Goal: Task Accomplishment & Management: Use online tool/utility

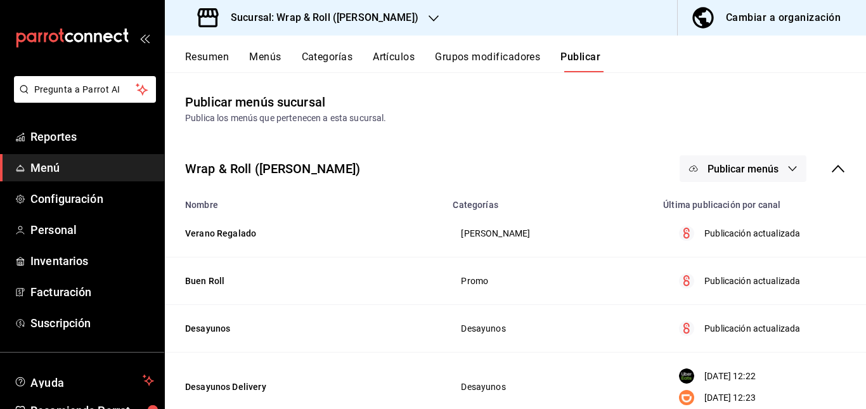
click at [385, 12] on h3 "Sucursal: Wrap & Roll ([PERSON_NAME])" at bounding box center [320, 17] width 198 height 15
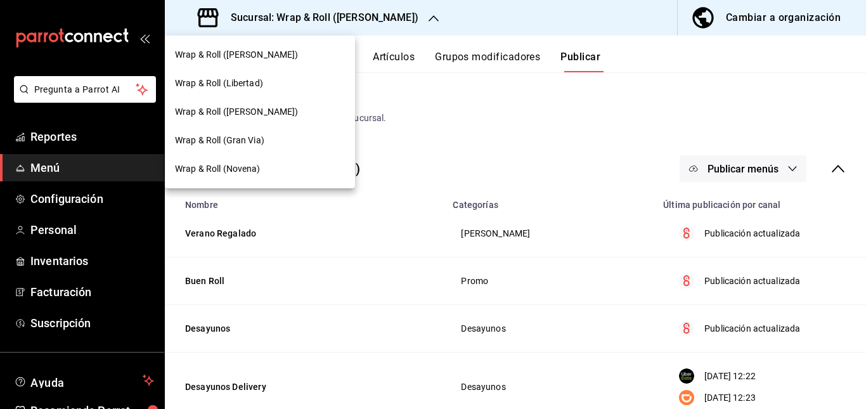
click at [254, 165] on span "Wrap & Roll (Novena)" at bounding box center [218, 168] width 86 height 13
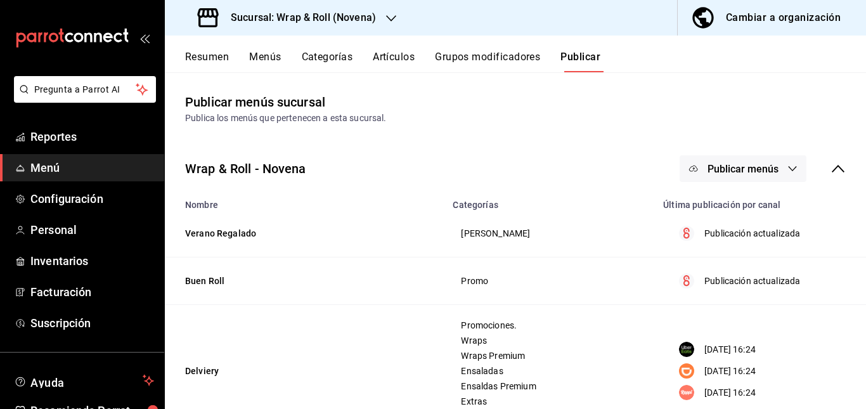
click at [400, 53] on button "Artículos" at bounding box center [394, 62] width 42 height 22
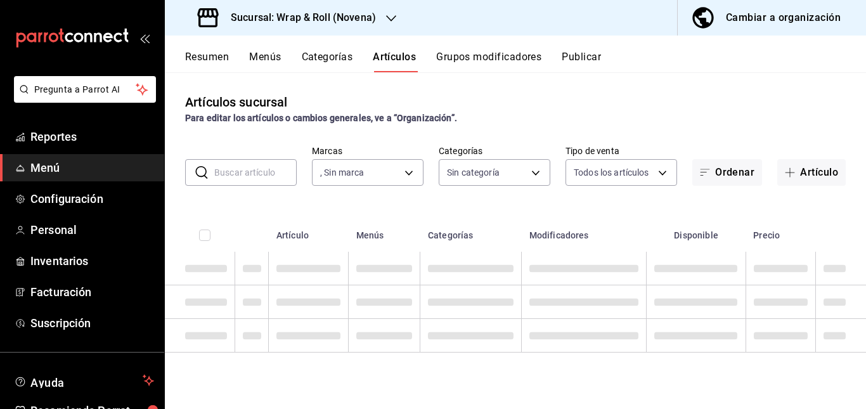
type input "afcd3b4f-326a-4de4-a2d9-8499e3398868"
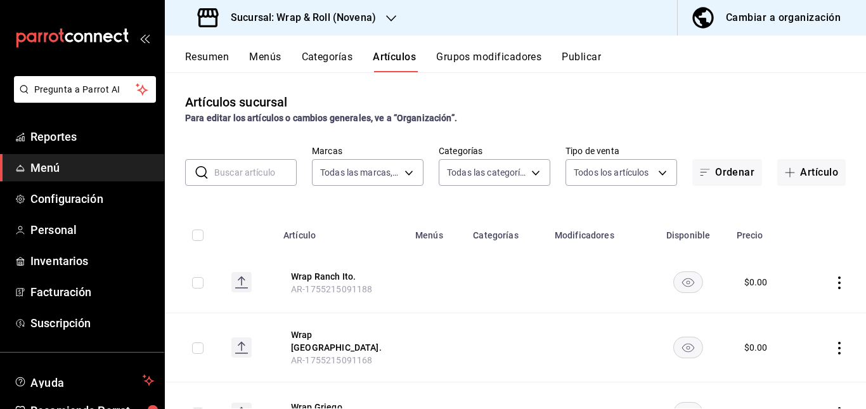
type input "afcd3b4f-326a-4de4-a2d9-8499e3398868"
type input "bb5113f6-bc59-440f-b0da-377f5ac0c600,06439ccc-8e69-44a2-9cae-fbbf011c120b,964bf…"
click at [252, 172] on input "text" at bounding box center [255, 172] width 82 height 25
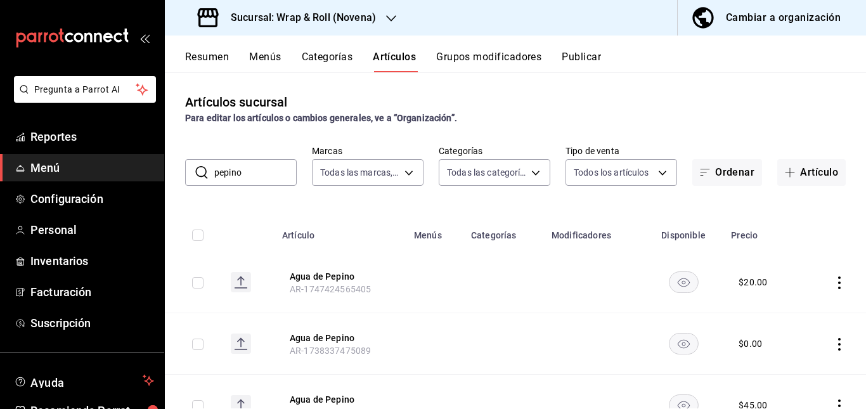
click at [257, 168] on input "pepino" at bounding box center [255, 172] width 82 height 25
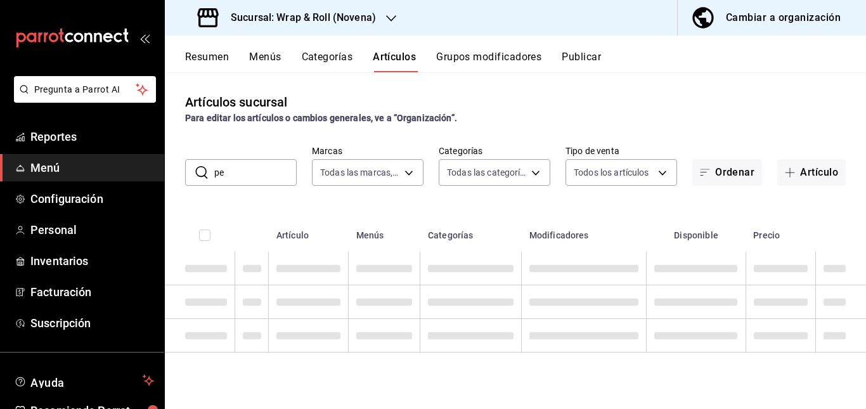
type input "p"
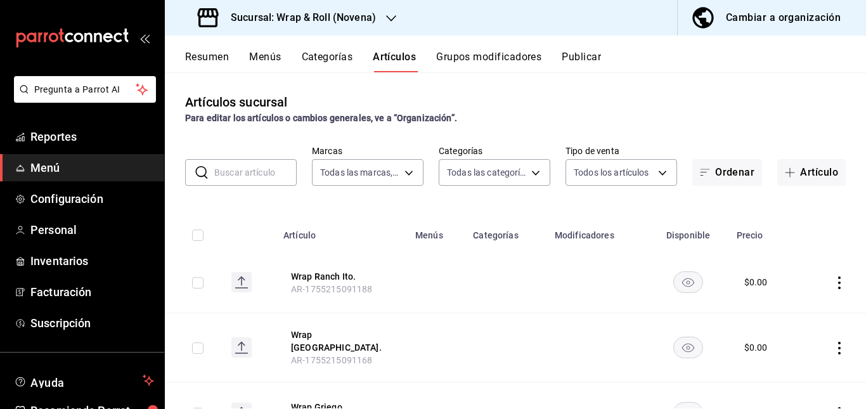
click at [387, 22] on icon "button" at bounding box center [391, 18] width 10 height 10
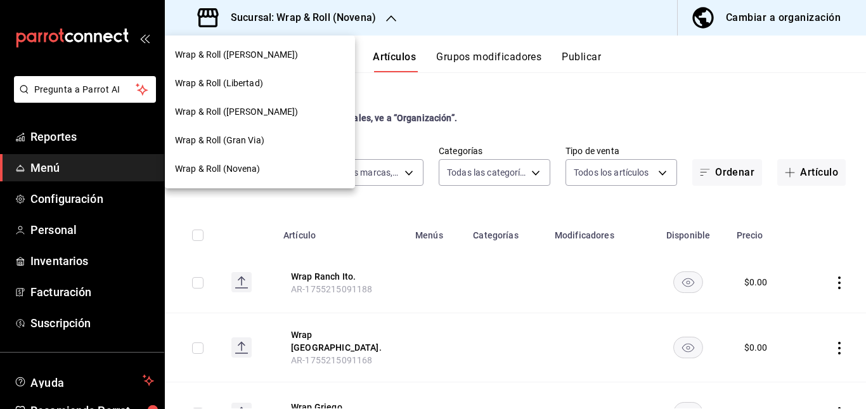
click at [301, 108] on div "Wrap & Roll ([PERSON_NAME])" at bounding box center [260, 111] width 170 height 13
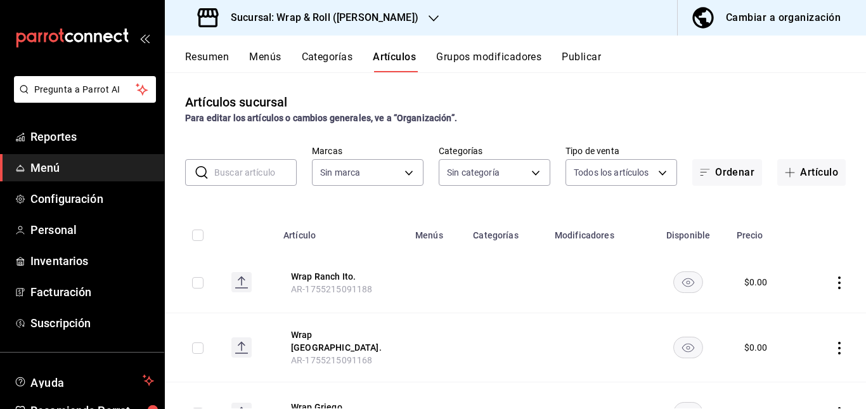
type input "7d263f60-237b-4a5e-827c-684bea1a4647"
type input "0cffcaa9-173e-47a8-938b-dca6a1bc21d4,b2760ed9-b7b1-4897-8a9f-c9dd110c8266,67b79…"
click at [248, 174] on input "text" at bounding box center [255, 172] width 82 height 25
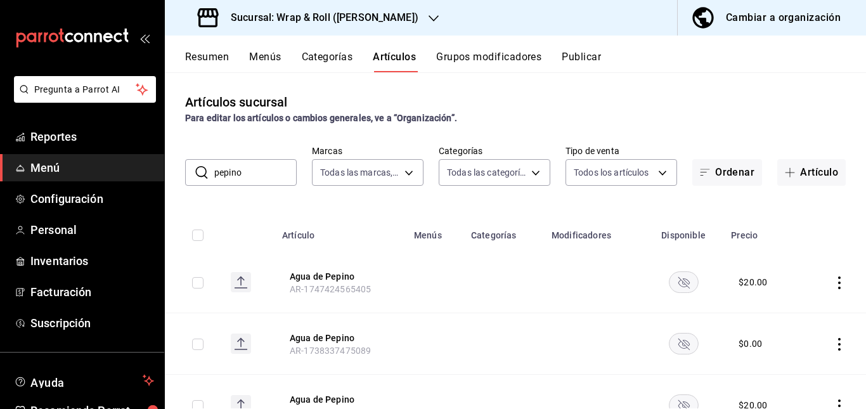
click at [414, 274] on td at bounding box center [434, 282] width 57 height 61
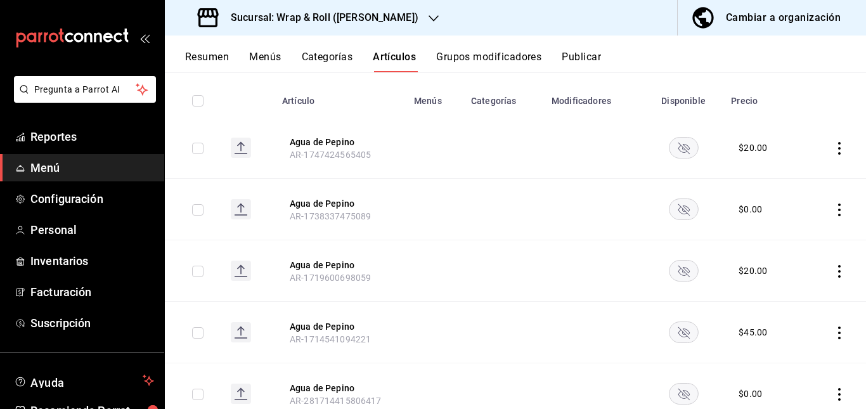
scroll to position [136, 0]
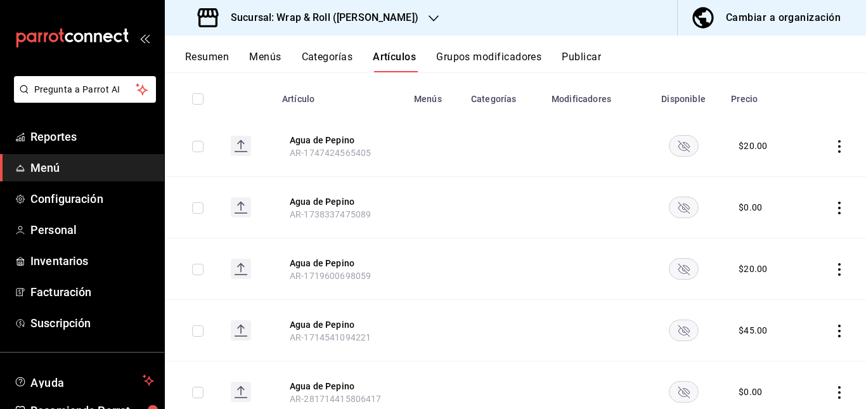
click at [680, 139] on rect "availability-product" at bounding box center [683, 145] width 29 height 21
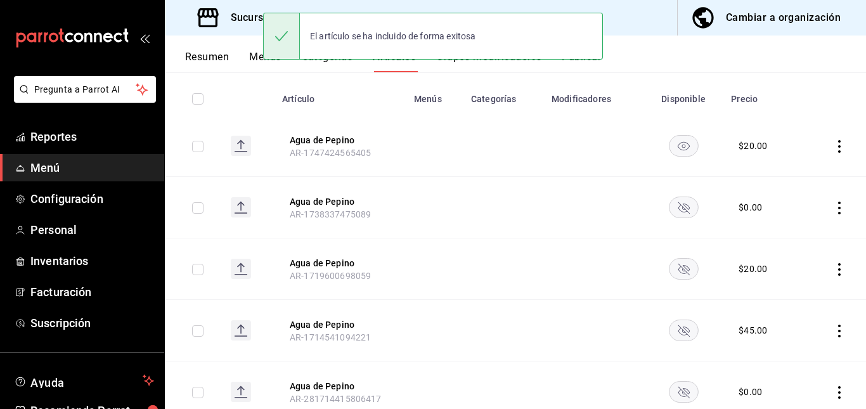
click at [683, 213] on rect "availability-product" at bounding box center [683, 206] width 29 height 21
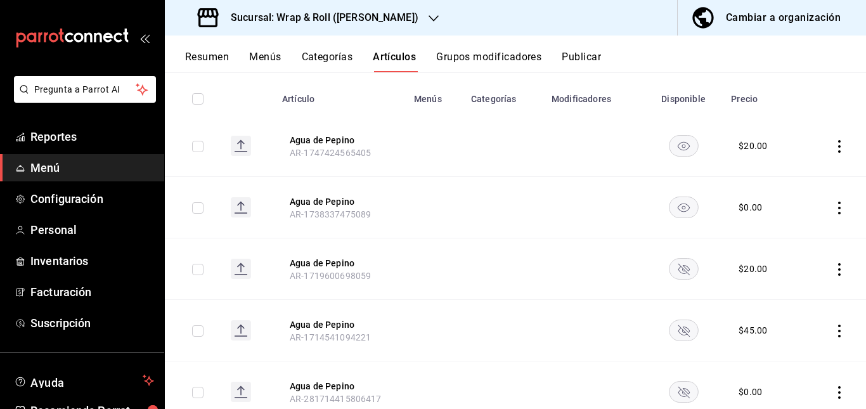
click at [679, 273] on rect "availability-product" at bounding box center [683, 268] width 29 height 21
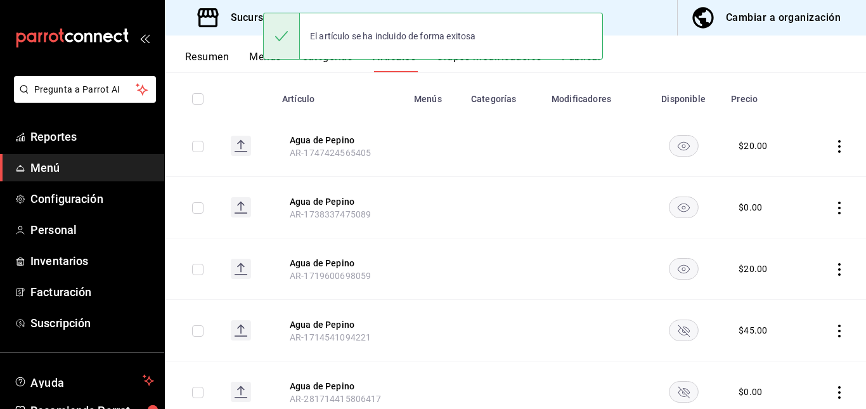
click at [678, 328] on rect "availability-product" at bounding box center [683, 329] width 29 height 21
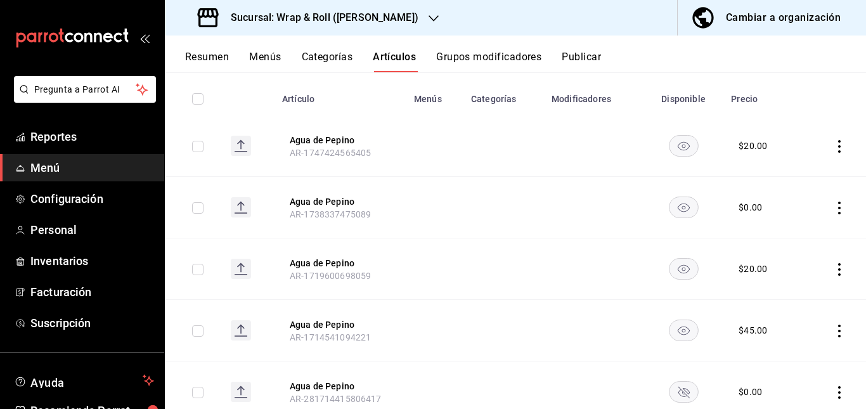
click at [671, 384] on rect "availability-product" at bounding box center [683, 391] width 29 height 21
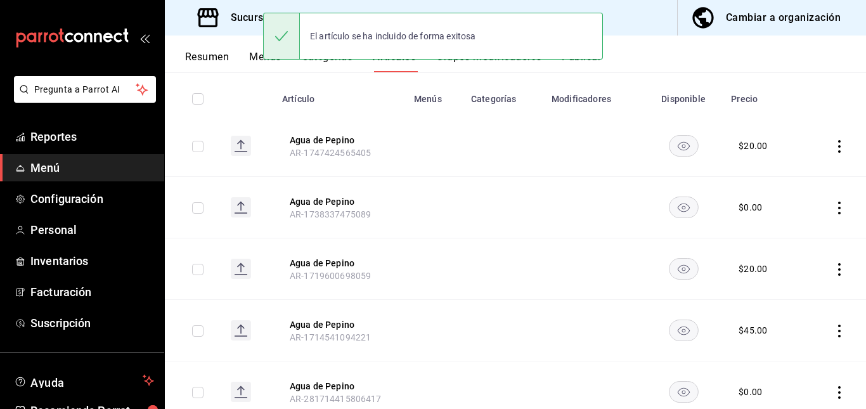
scroll to position [242, 0]
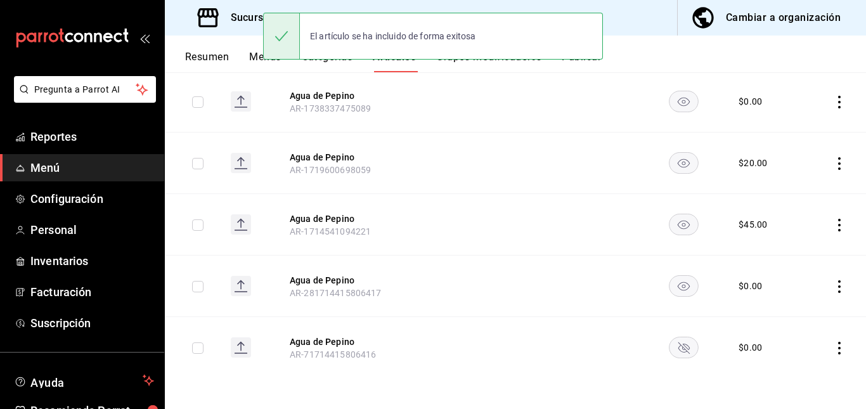
drag, startPoint x: 674, startPoint y: 335, endPoint x: 677, endPoint y: 353, distance: 18.6
click at [677, 353] on td at bounding box center [683, 347] width 80 height 61
click at [677, 353] on rect "availability-product" at bounding box center [683, 347] width 29 height 21
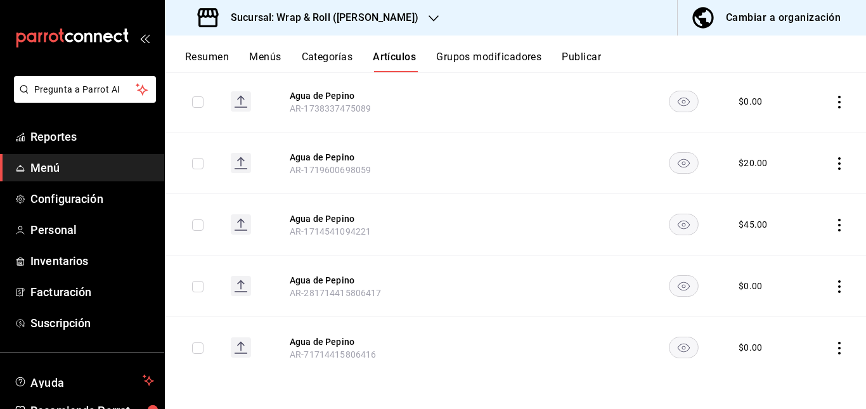
scroll to position [0, 0]
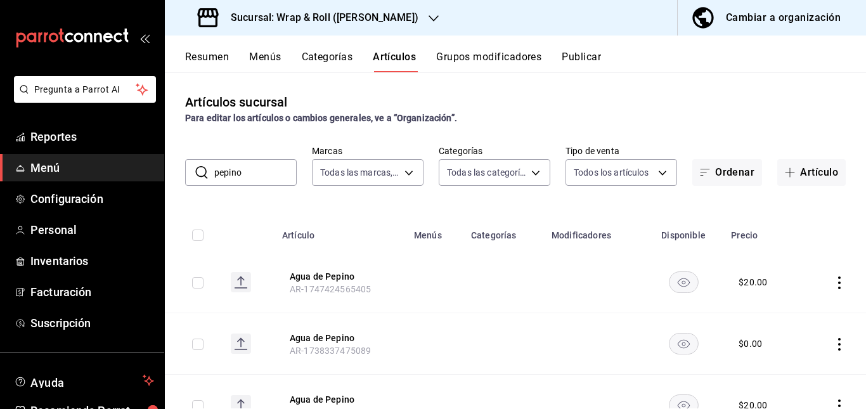
click at [299, 152] on div "​ pepino ​ Marcas Todas las marcas, Sin marca 7d263f60-237b-4a5e-827c-684bea1a4…" at bounding box center [515, 165] width 701 height 41
click at [275, 170] on input "pepino" at bounding box center [255, 172] width 82 height 25
type input "p"
type input "t"
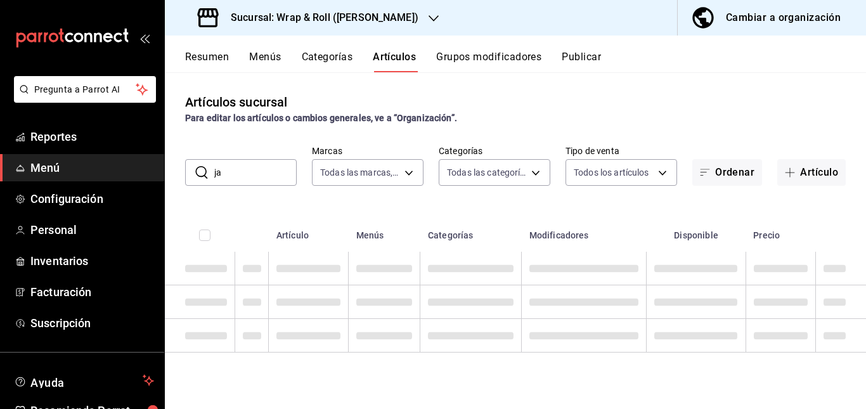
type input "j"
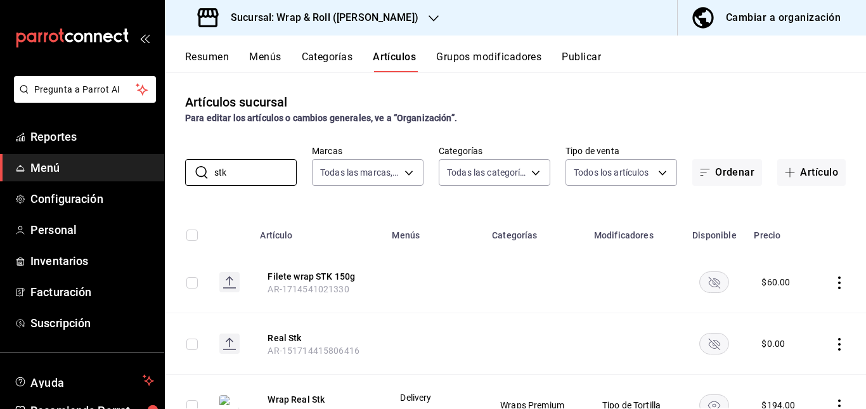
scroll to position [58, 0]
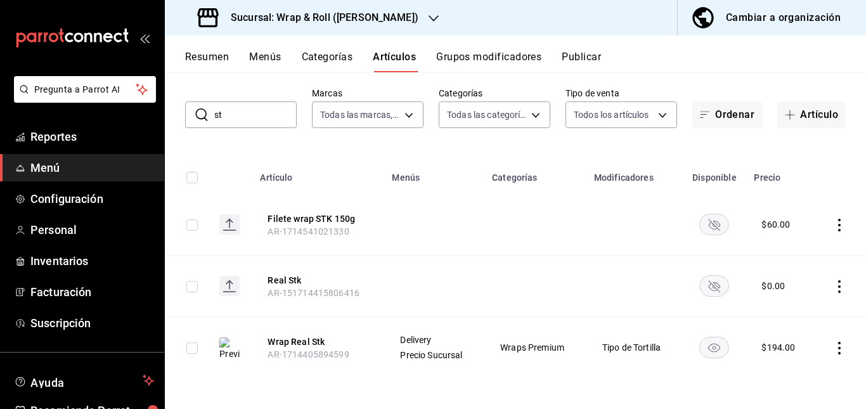
type input "s"
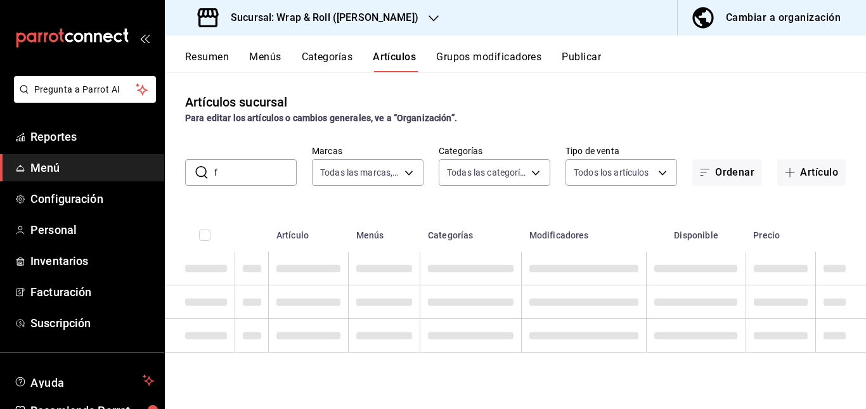
scroll to position [0, 0]
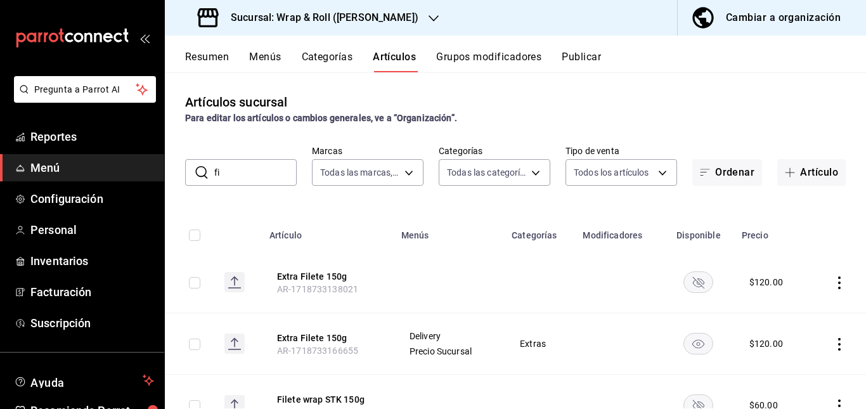
type input "f"
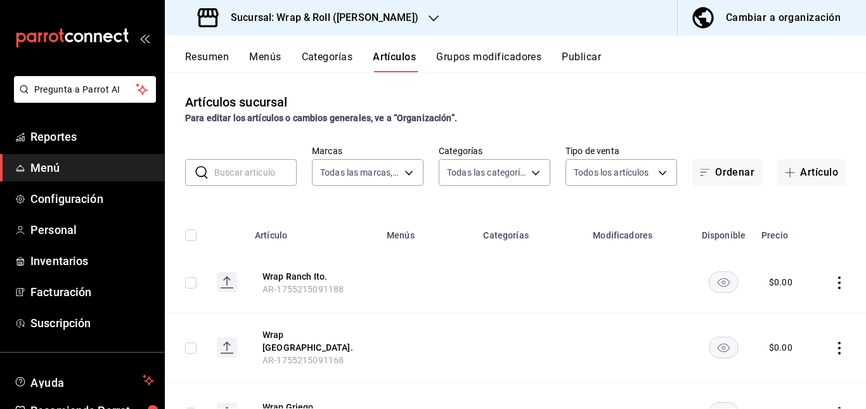
click at [203, 58] on button "Resumen" at bounding box center [207, 62] width 44 height 22
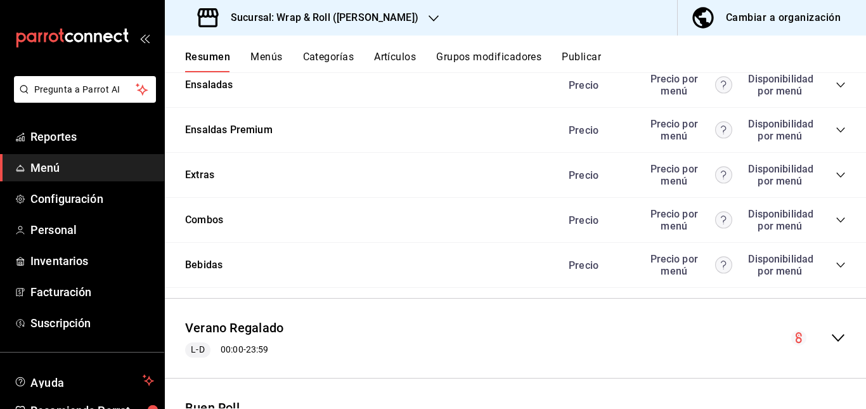
scroll to position [1023, 0]
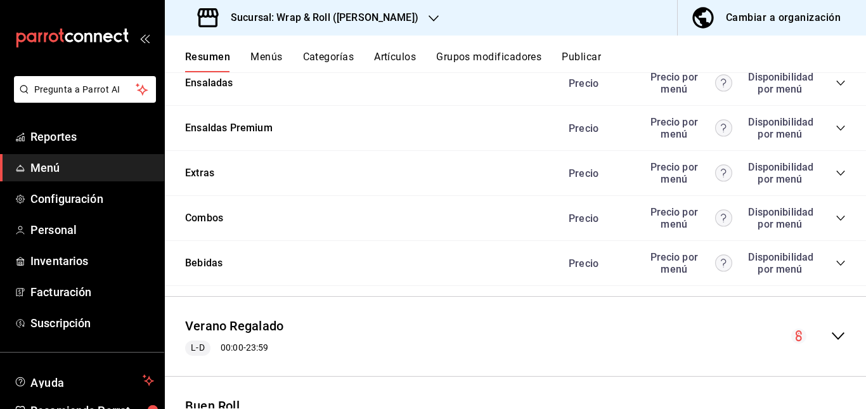
click at [835, 43] on icon "collapse-category-row" at bounding box center [840, 38] width 10 height 10
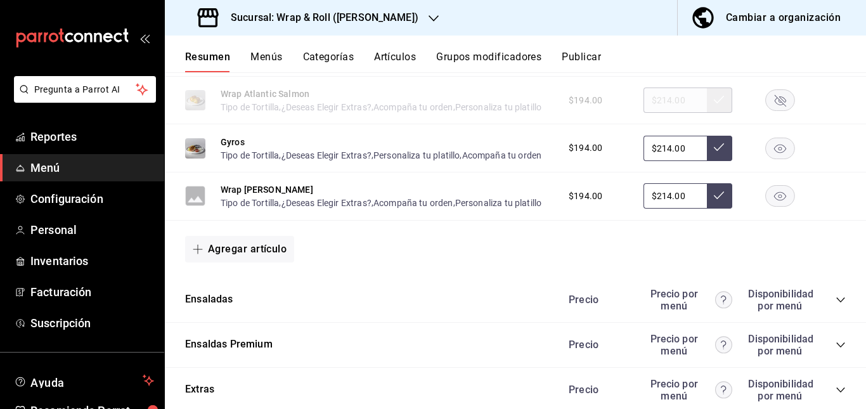
scroll to position [1057, 0]
click at [766, 61] on rect "button" at bounding box center [780, 51] width 29 height 21
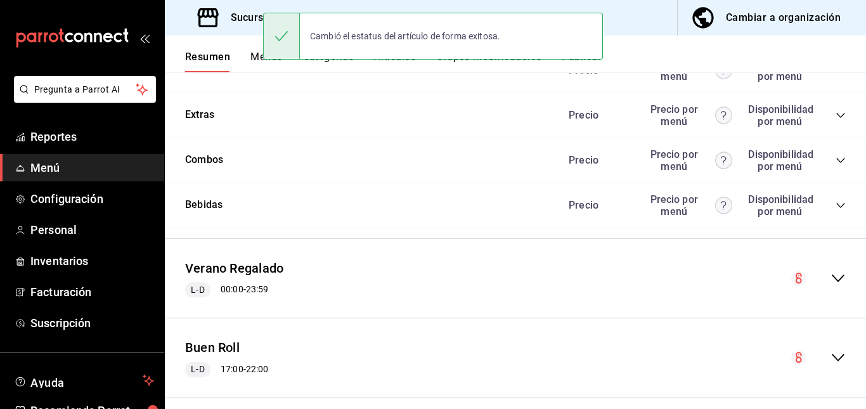
scroll to position [1338, 0]
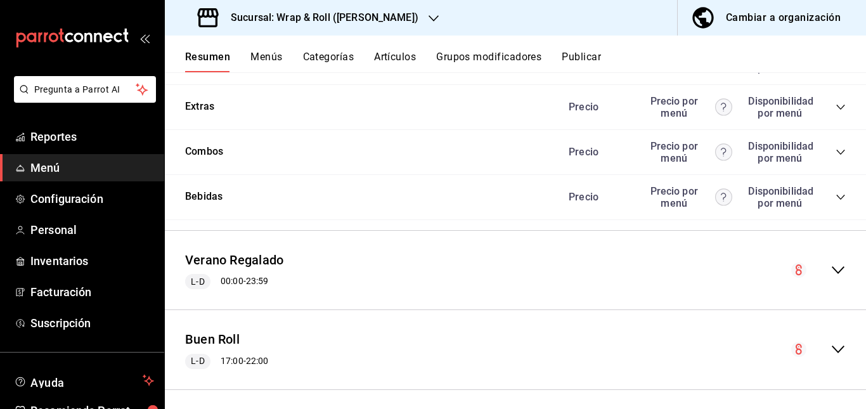
click at [836, 65] on icon "collapse-category-row" at bounding box center [840, 62] width 8 height 5
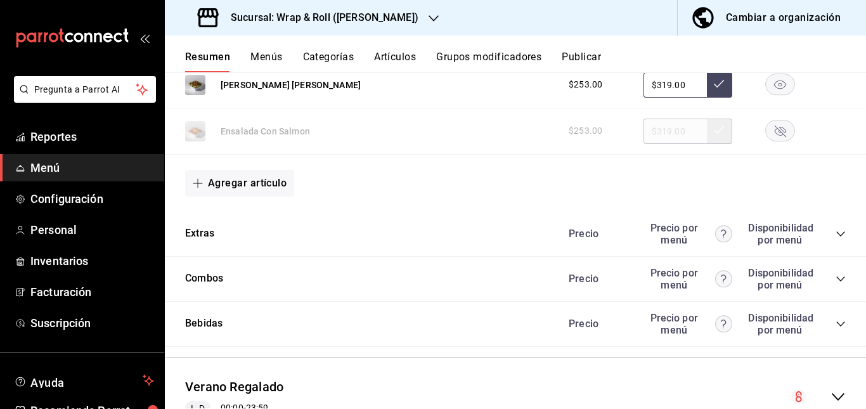
scroll to position [1408, 0]
click at [766, 48] on rect "button" at bounding box center [780, 37] width 29 height 21
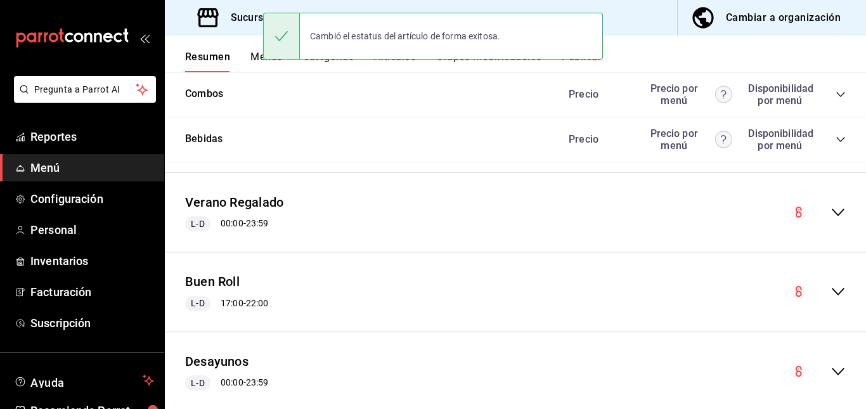
scroll to position [1592, 0]
click at [835, 54] on icon "collapse-category-row" at bounding box center [840, 49] width 10 height 10
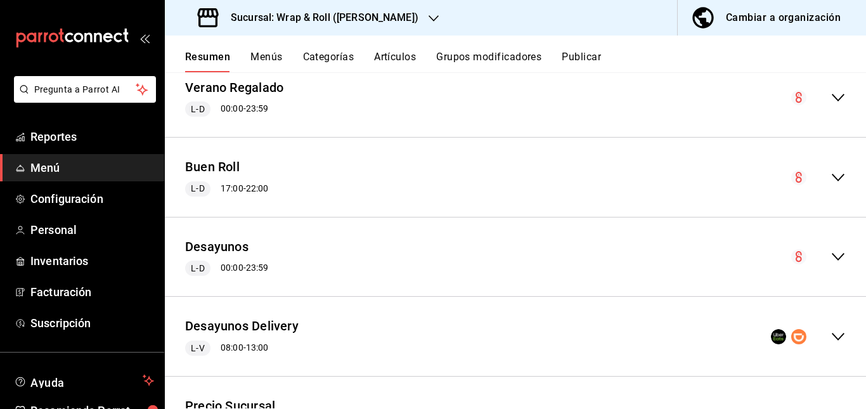
scroll to position [2660, 0]
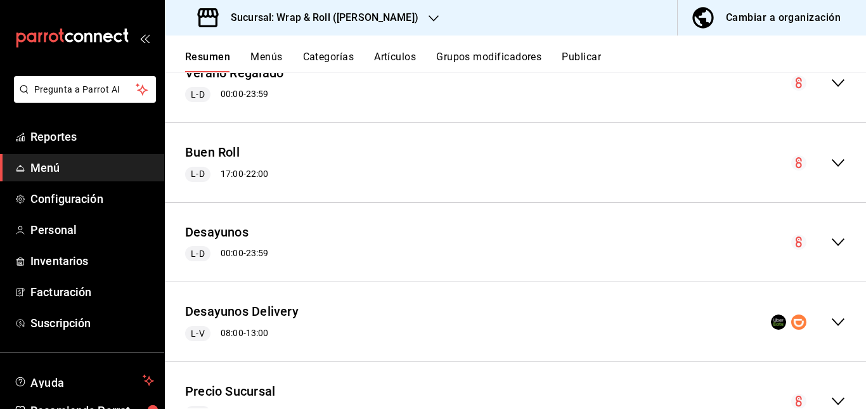
click at [835, 15] on icon "collapse-category-row" at bounding box center [840, 10] width 10 height 10
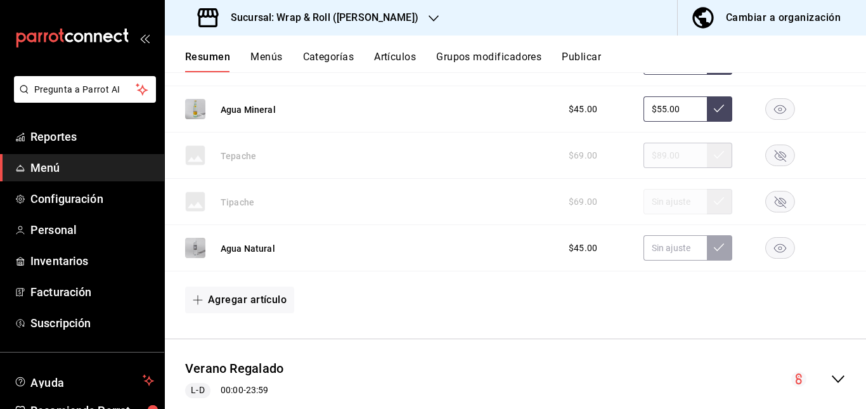
scroll to position [2652, 0]
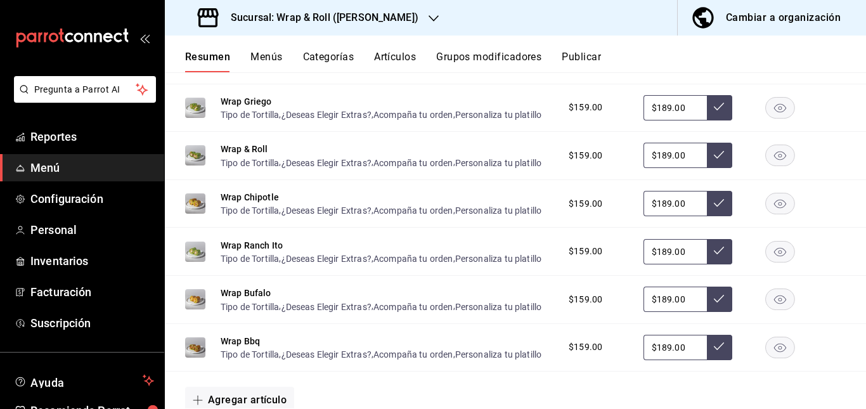
scroll to position [0, 0]
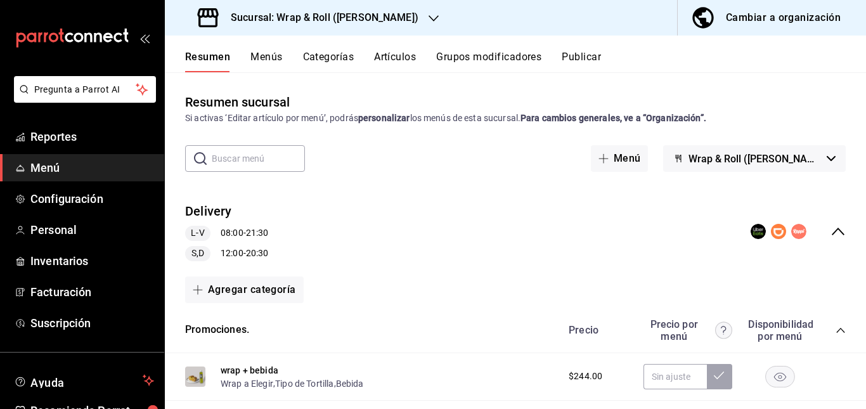
click at [582, 58] on button "Publicar" at bounding box center [581, 62] width 39 height 22
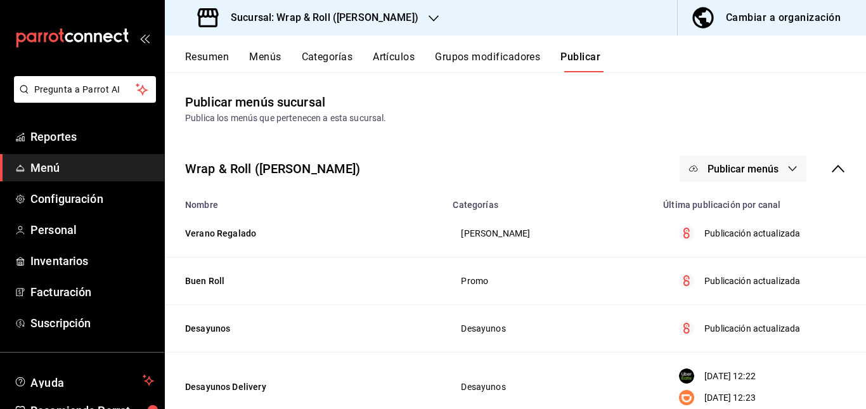
click at [728, 165] on span "Publicar menús" at bounding box center [742, 169] width 71 height 12
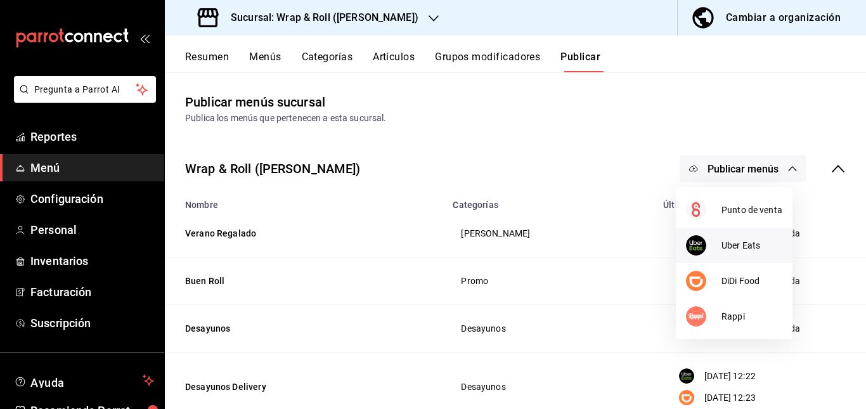
click at [708, 252] on div at bounding box center [703, 245] width 35 height 20
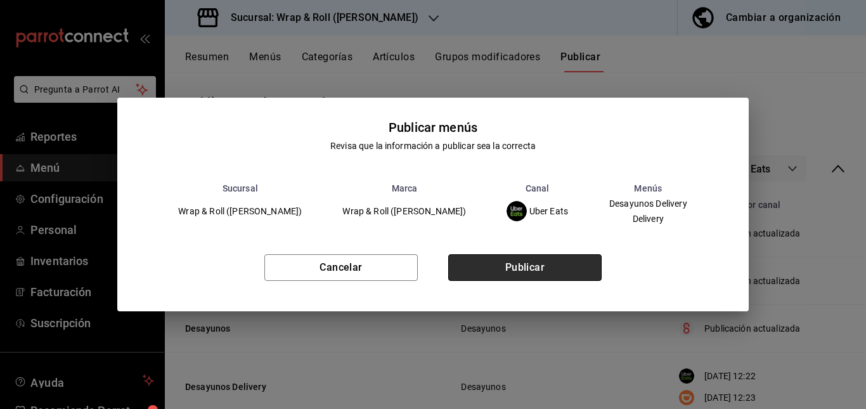
click at [516, 267] on button "Publicar" at bounding box center [524, 267] width 153 height 27
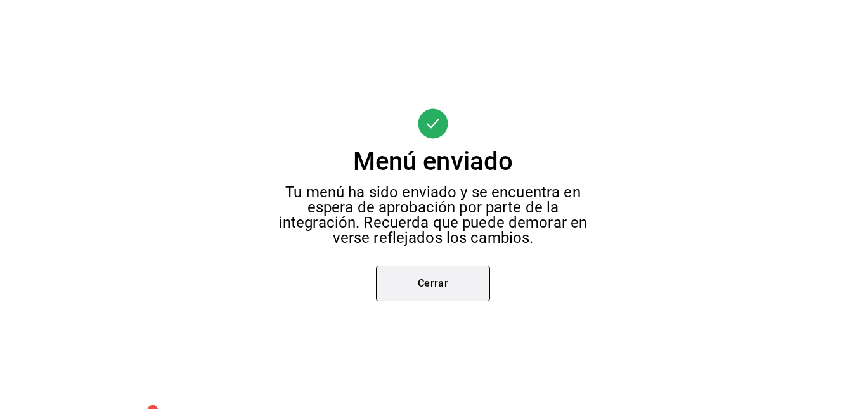
click at [419, 279] on button "Cerrar" at bounding box center [433, 283] width 114 height 35
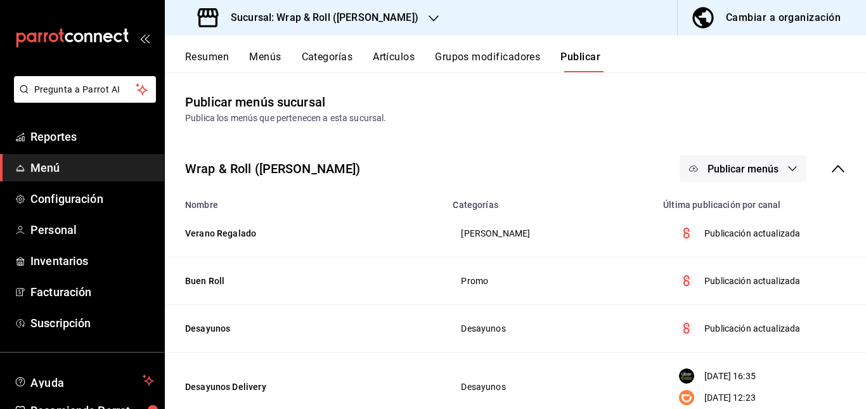
click at [750, 171] on span "Publicar menús" at bounding box center [742, 169] width 71 height 12
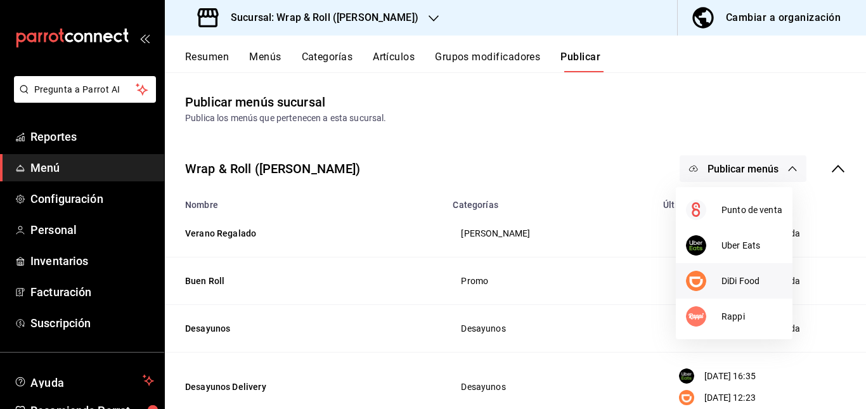
click at [718, 293] on li "DiDi Food" at bounding box center [734, 280] width 117 height 35
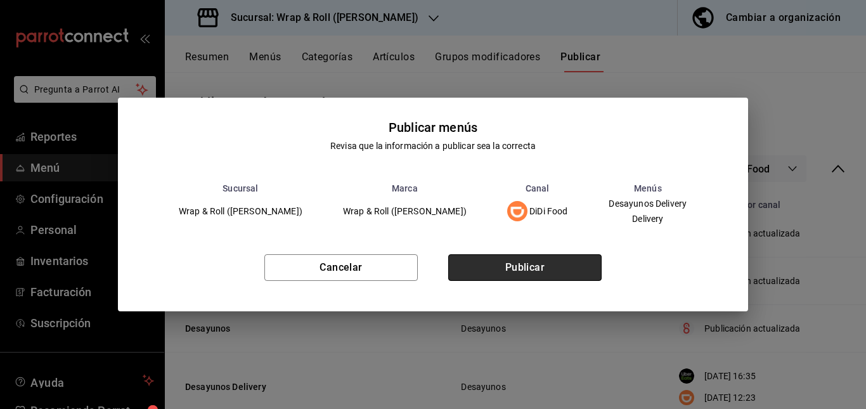
click at [549, 279] on button "Publicar" at bounding box center [524, 267] width 153 height 27
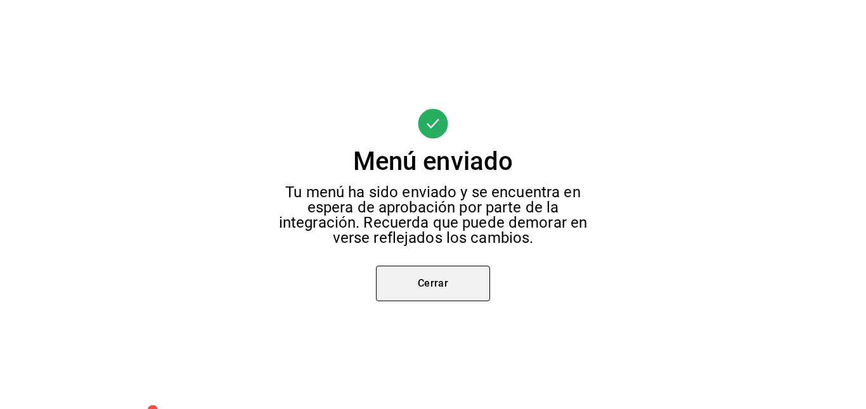
click at [462, 283] on button "Cerrar" at bounding box center [433, 283] width 114 height 35
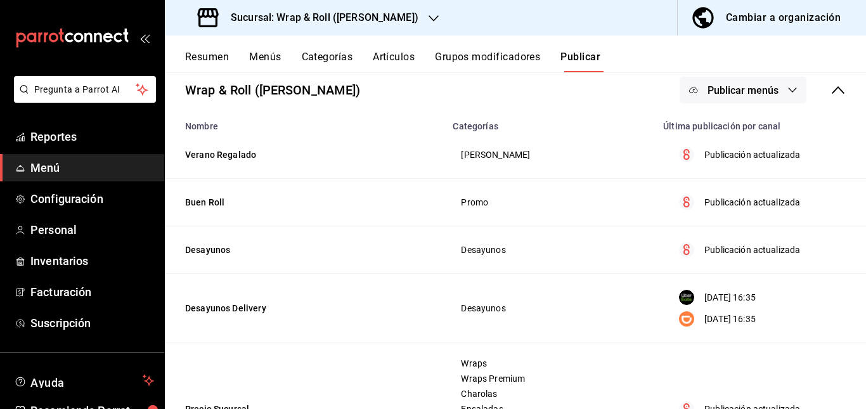
scroll to position [69, 0]
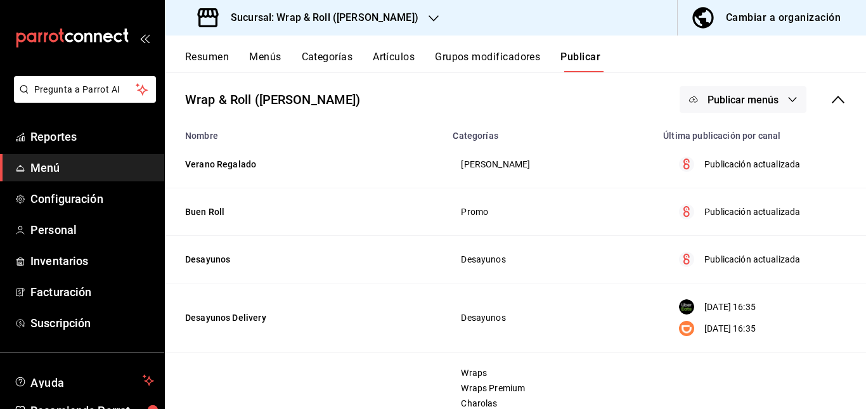
click at [745, 95] on span "Publicar menús" at bounding box center [742, 100] width 71 height 12
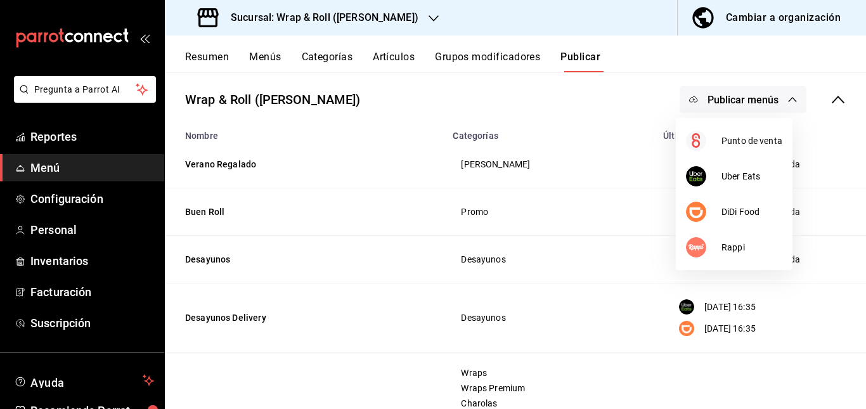
click at [643, 150] on div at bounding box center [433, 204] width 866 height 409
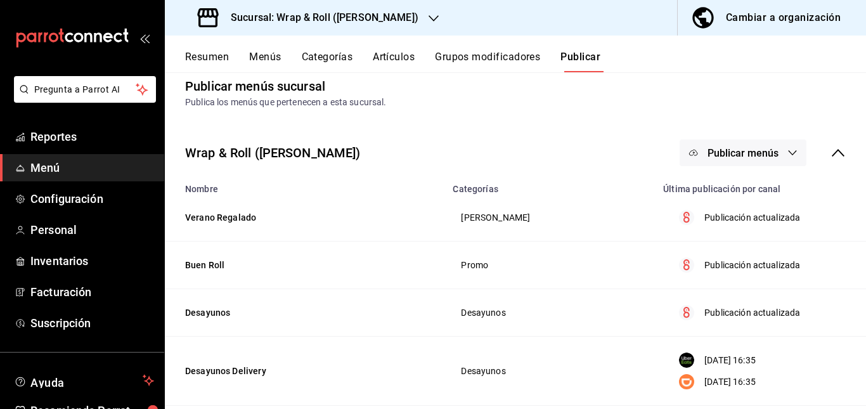
scroll to position [0, 0]
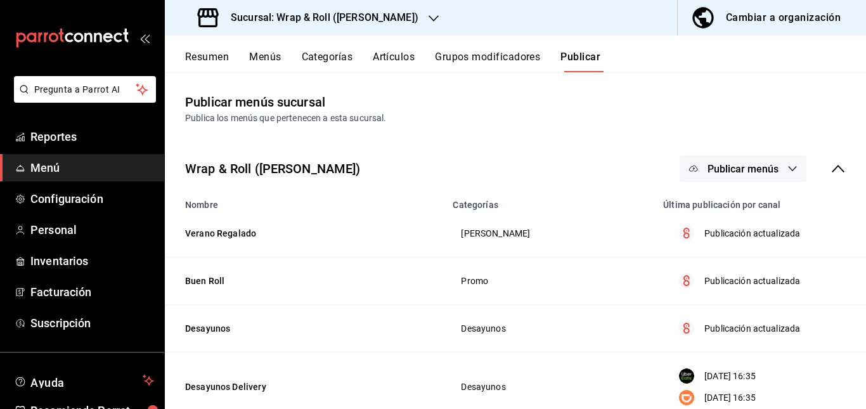
click at [725, 162] on button "Publicar menús" at bounding box center [742, 168] width 127 height 27
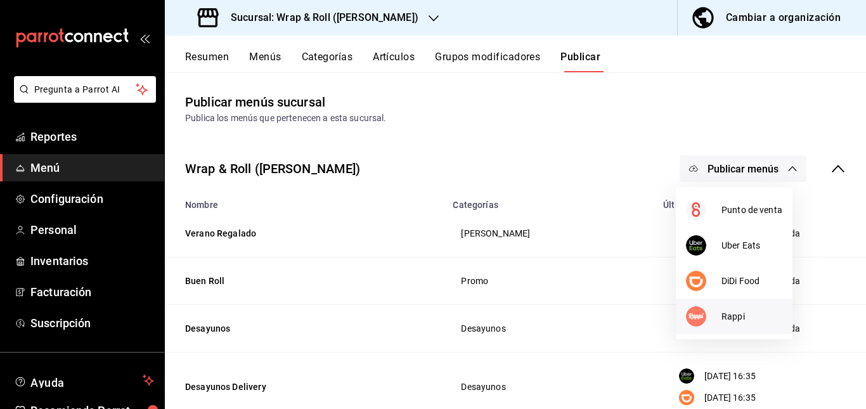
click at [724, 323] on li "Rappi" at bounding box center [734, 316] width 117 height 35
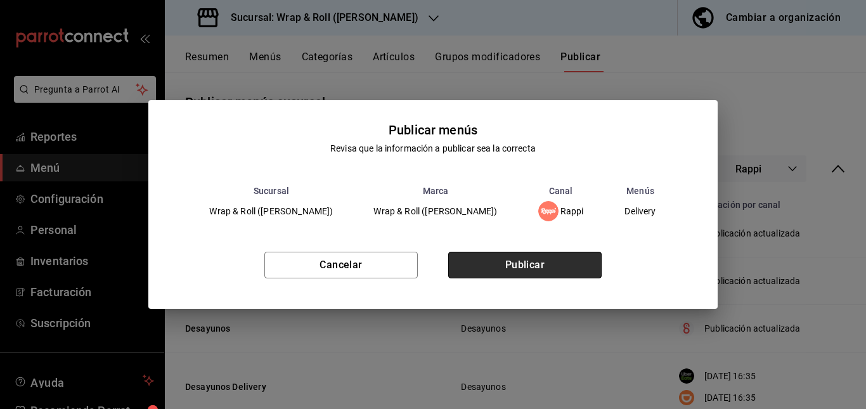
click at [576, 268] on button "Publicar" at bounding box center [524, 265] width 153 height 27
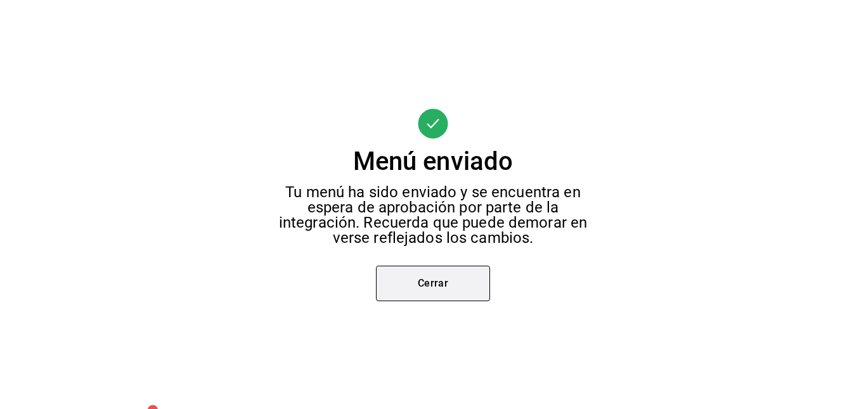
click at [466, 290] on button "Cerrar" at bounding box center [433, 283] width 114 height 35
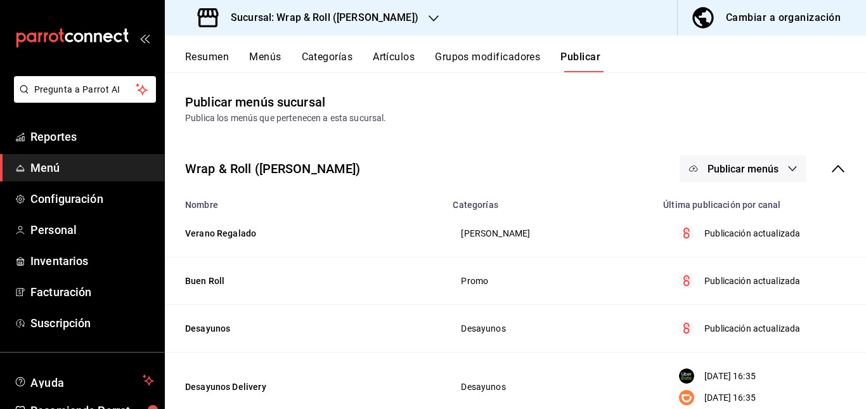
click at [406, 8] on div "Sucursal: Wrap & Roll ([PERSON_NAME])" at bounding box center [309, 17] width 269 height 35
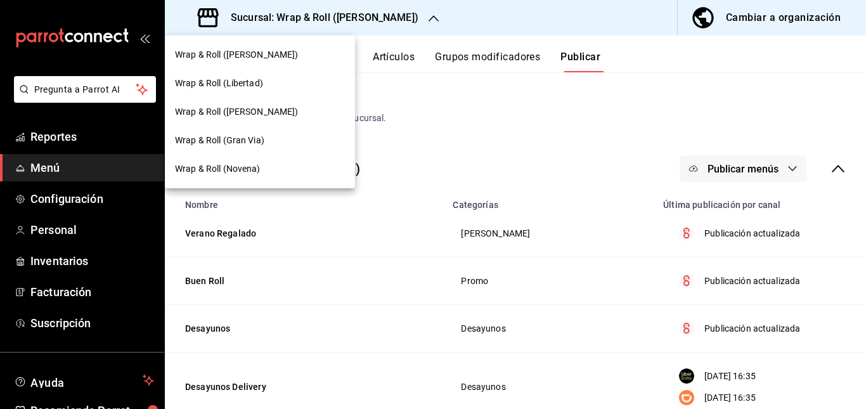
click at [425, 128] on div at bounding box center [433, 204] width 866 height 409
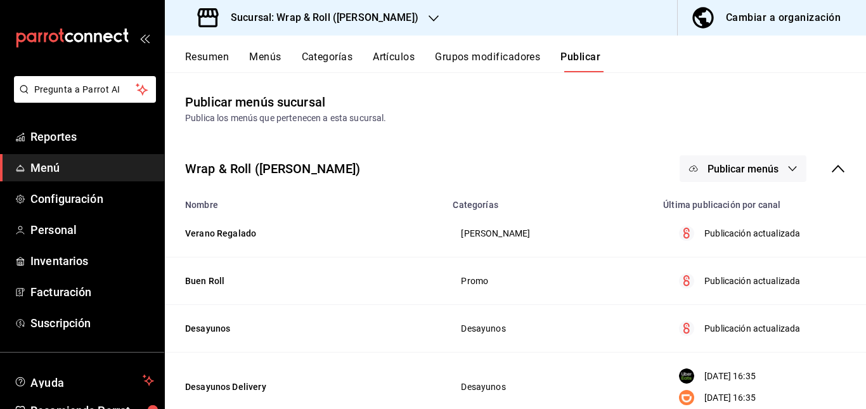
click at [387, 10] on div "Sucursal: Wrap & Roll ([PERSON_NAME])" at bounding box center [309, 17] width 269 height 35
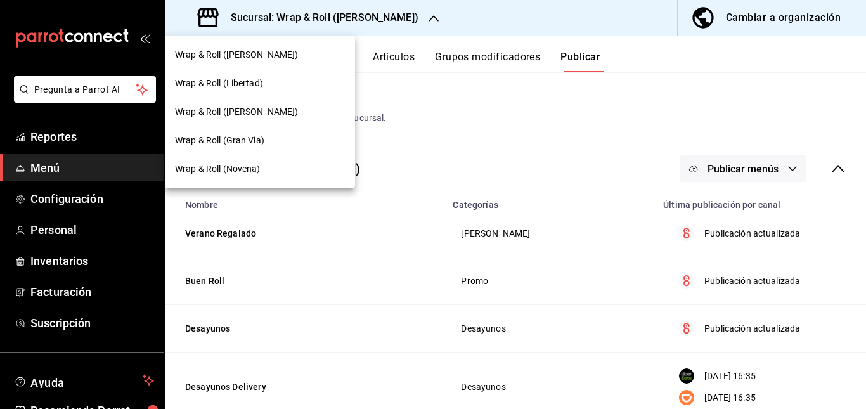
click at [279, 141] on div "Wrap & Roll (Gran Via)" at bounding box center [260, 140] width 170 height 13
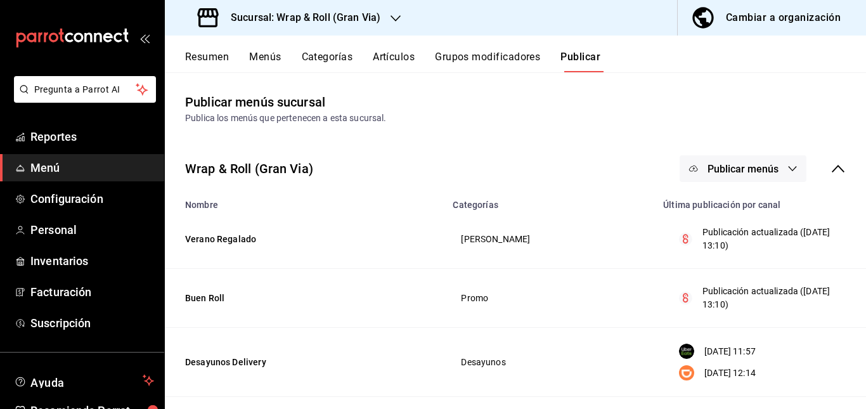
click at [209, 60] on button "Resumen" at bounding box center [207, 62] width 44 height 22
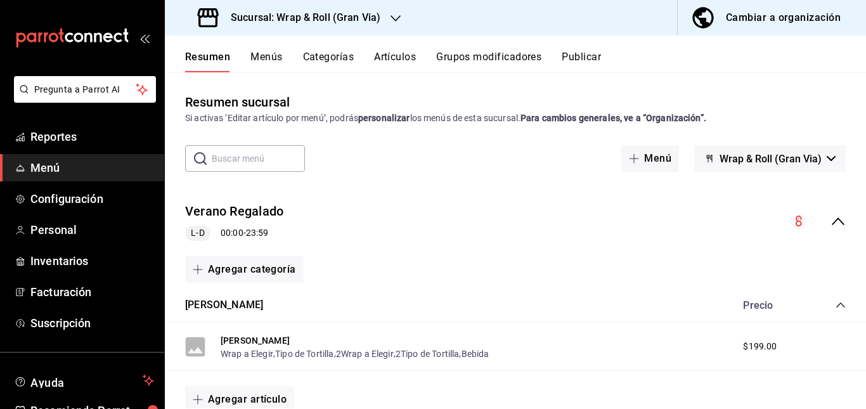
click at [510, 212] on div "Verano Regalado L-D 00:00 - 23:59" at bounding box center [515, 221] width 701 height 59
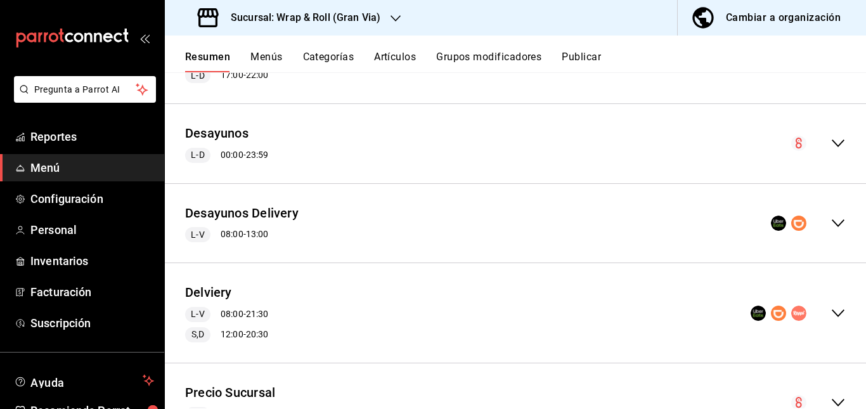
scroll to position [238, 0]
click at [319, 309] on div "Delviery L-V 08:00 - 21:30 S,D 12:00 - 20:30" at bounding box center [515, 312] width 701 height 79
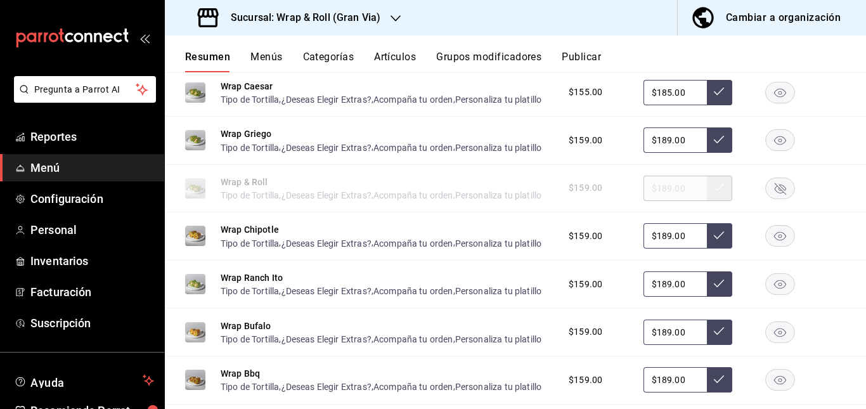
scroll to position [929, 0]
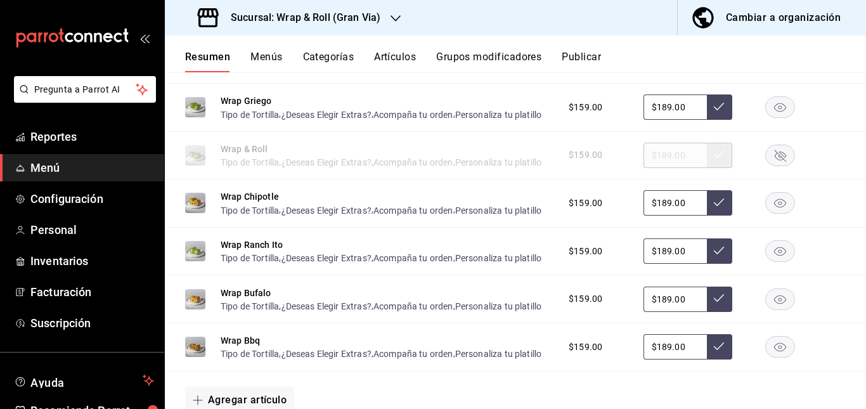
click at [773, 165] on rect "button" at bounding box center [780, 155] width 29 height 21
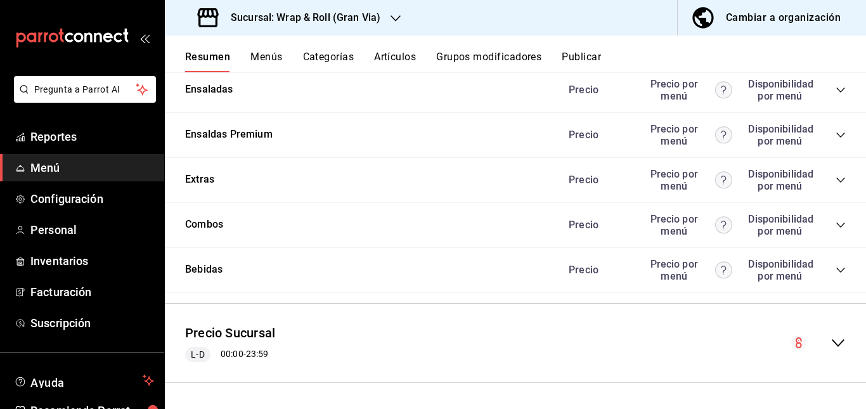
scroll to position [1335, 0]
click at [836, 48] on icon "collapse-category-row" at bounding box center [840, 44] width 8 height 5
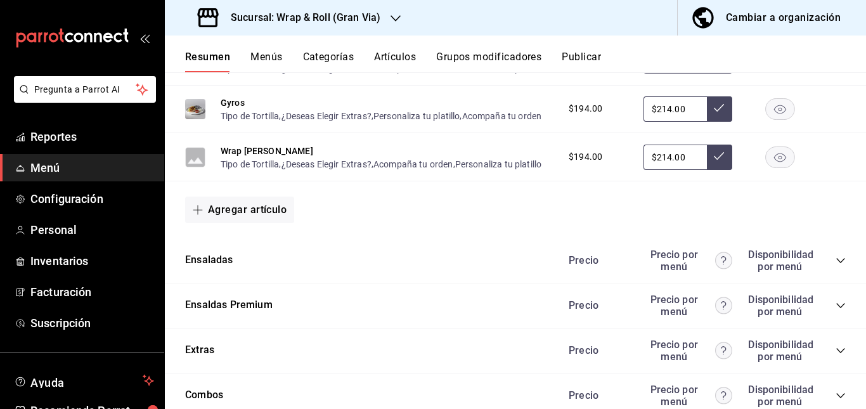
scroll to position [1372, 0]
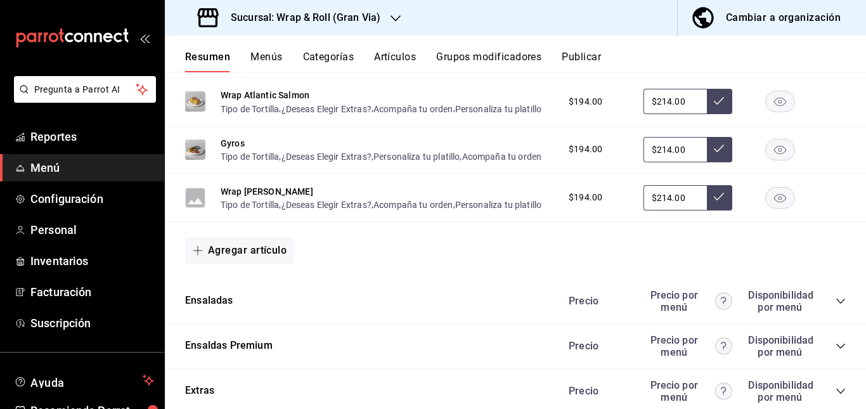
click at [766, 64] on rect "button" at bounding box center [780, 53] width 29 height 21
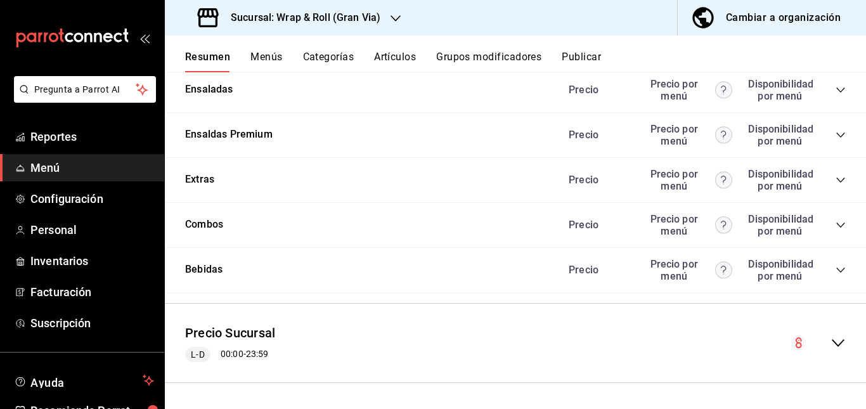
scroll to position [1655, 0]
click at [835, 95] on icon "collapse-category-row" at bounding box center [840, 90] width 10 height 10
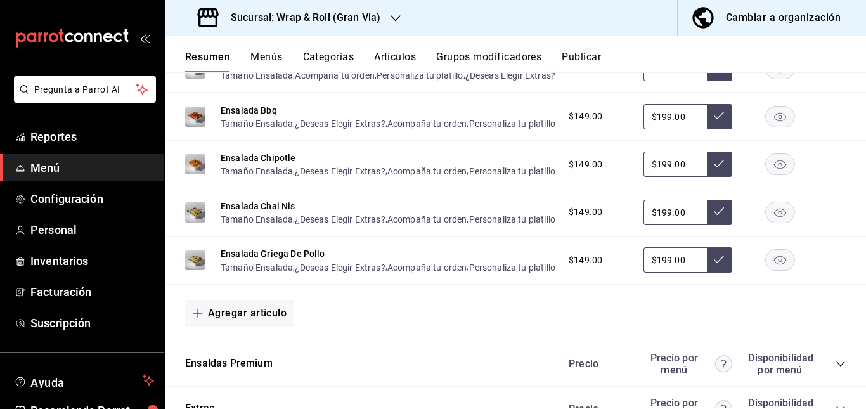
scroll to position [1796, 0]
click at [772, 30] on rect "button" at bounding box center [780, 20] width 29 height 21
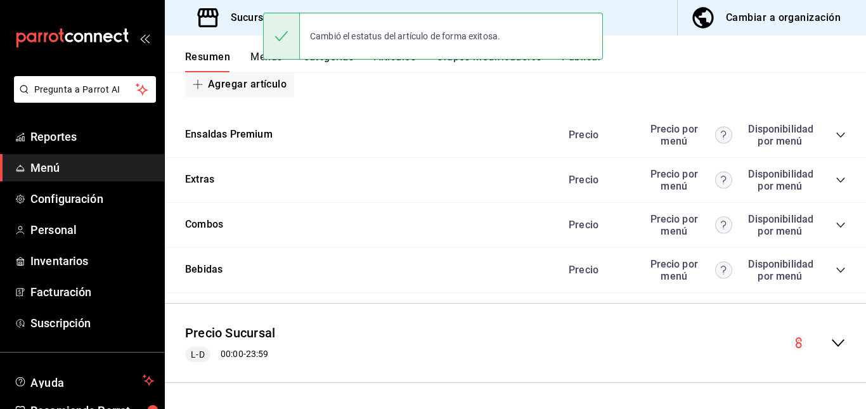
scroll to position [2288, 0]
click at [835, 140] on icon "collapse-category-row" at bounding box center [840, 135] width 10 height 10
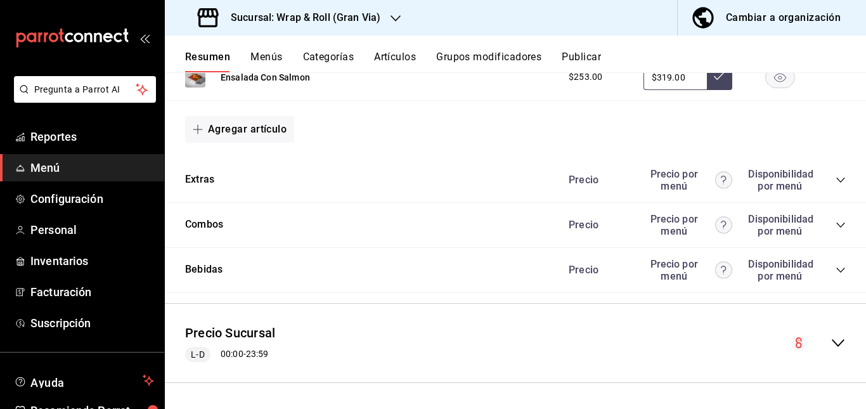
scroll to position [2351, 0]
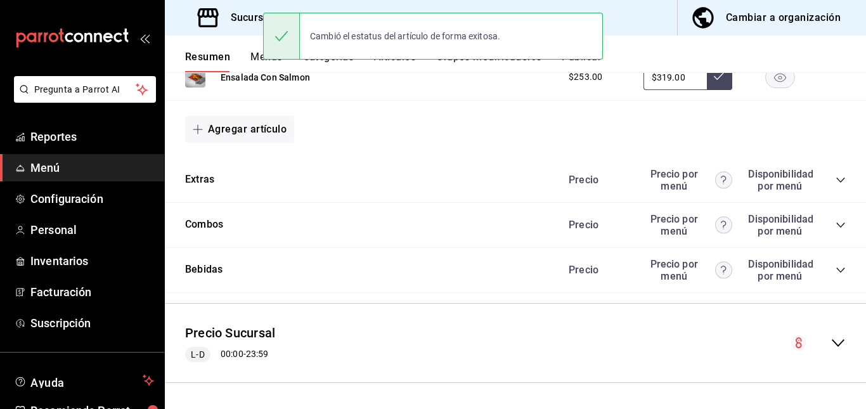
scroll to position [2427, 0]
click at [835, 185] on icon "collapse-category-row" at bounding box center [840, 180] width 10 height 10
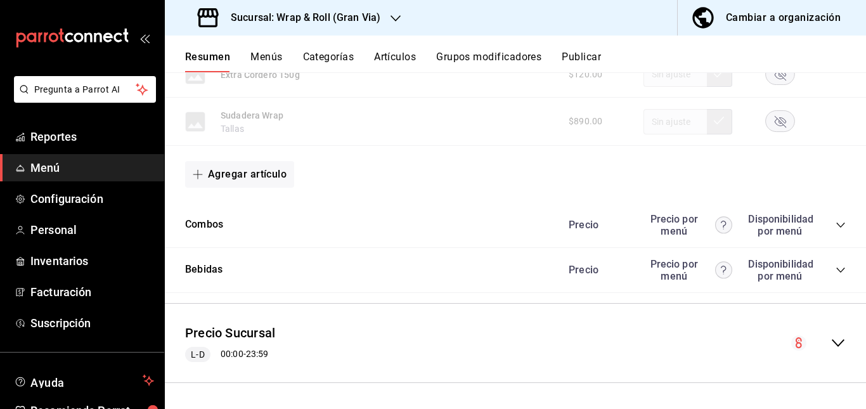
scroll to position [3429, 0]
click at [835, 224] on icon "collapse-category-row" at bounding box center [840, 225] width 10 height 10
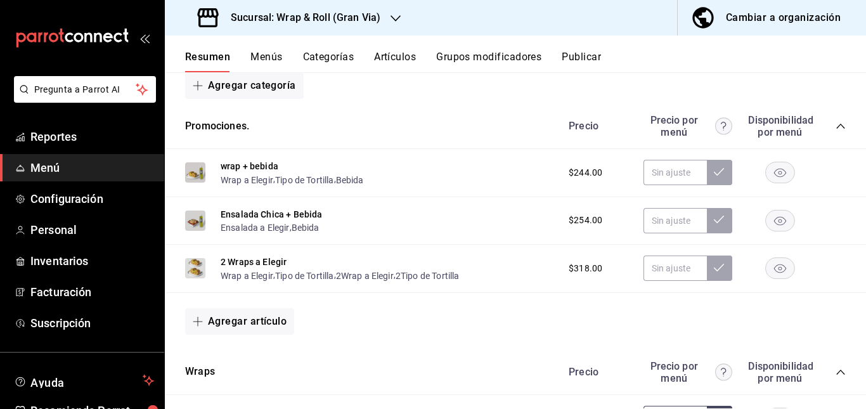
scroll to position [0, 0]
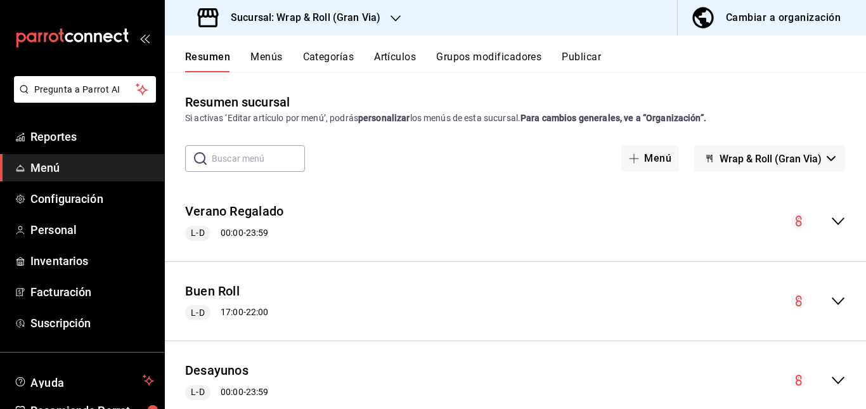
click at [390, 51] on button "Artículos" at bounding box center [395, 62] width 42 height 22
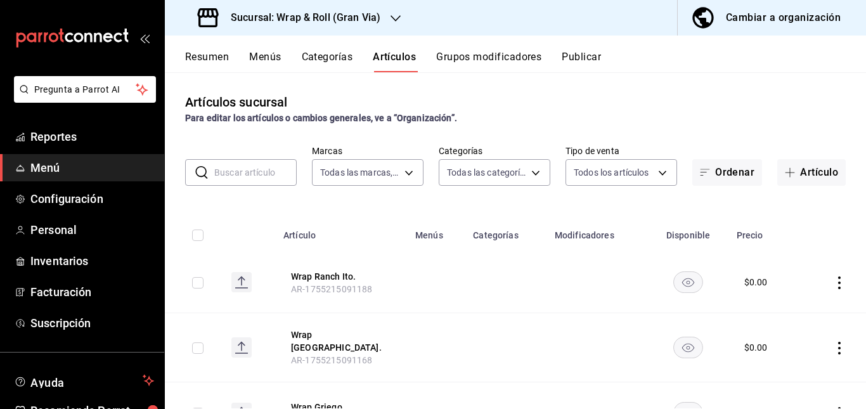
type input "3aa7178a-5c36-4a10-914b-422f32928323"
type input "781a389b-cc98-4a88-952c-717bf7d10335,4e032624-1709-4541-9167-c9eae0ea9c79,8f61f…"
click at [251, 164] on input "text" at bounding box center [255, 172] width 82 height 25
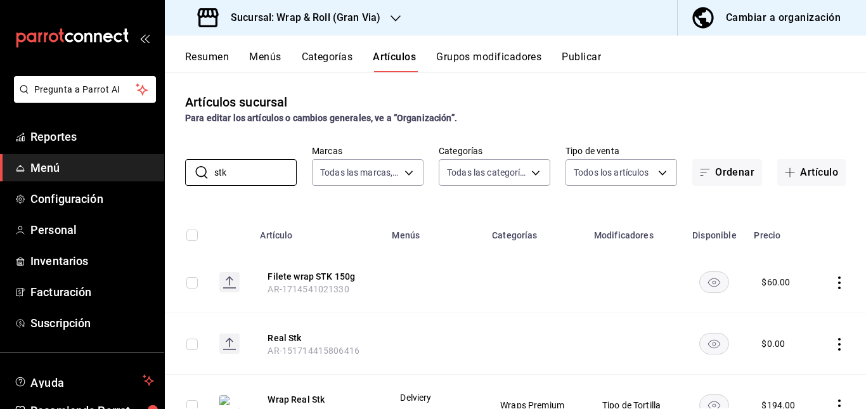
click at [421, 248] on th "Menús" at bounding box center [434, 231] width 100 height 41
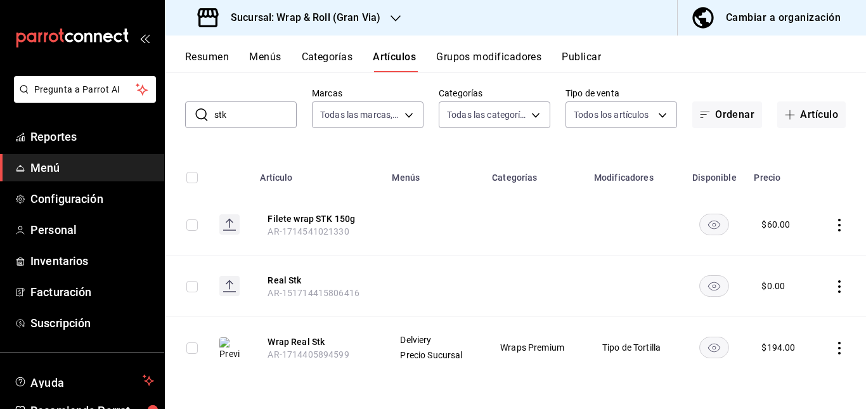
click at [700, 228] on rect "availability-product" at bounding box center [714, 224] width 29 height 21
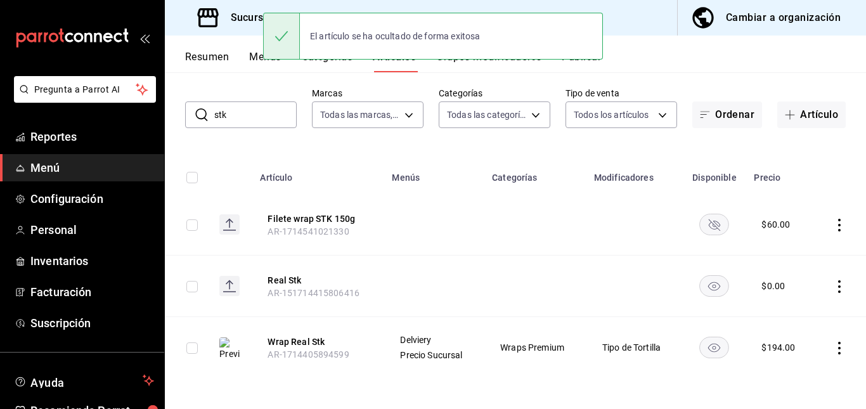
click at [708, 290] on icon "availability-product" at bounding box center [714, 286] width 12 height 9
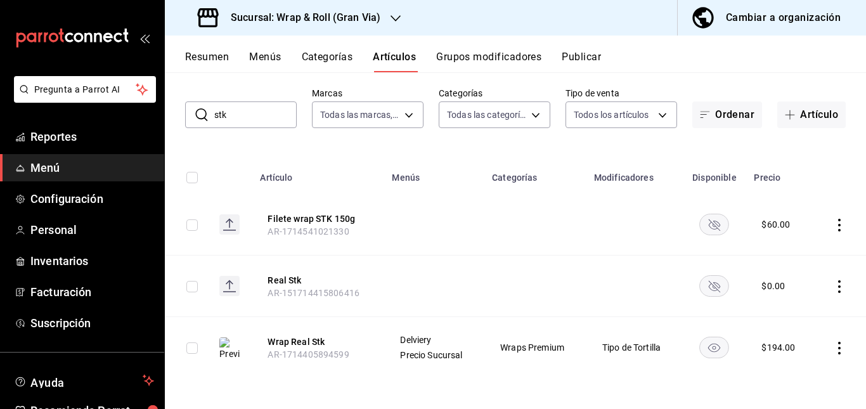
click at [256, 127] on input "stk" at bounding box center [255, 114] width 82 height 25
type input "s"
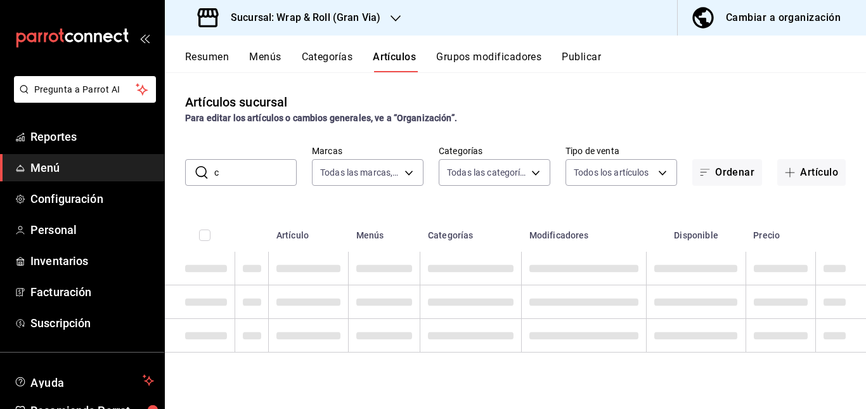
scroll to position [0, 0]
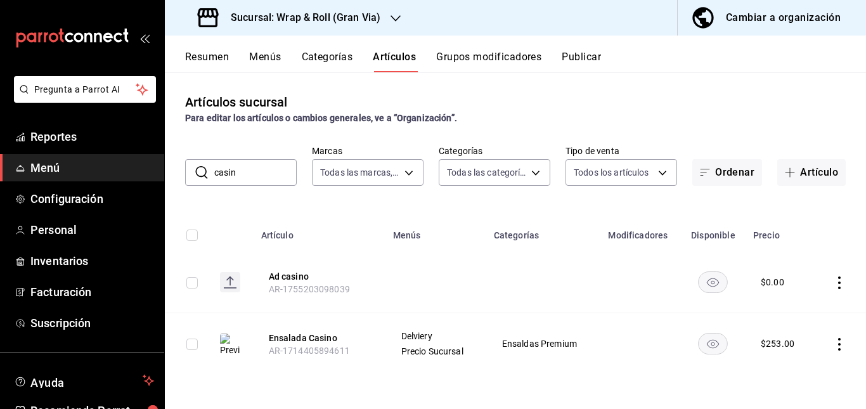
click at [716, 273] on rect "availability-product" at bounding box center [712, 281] width 29 height 21
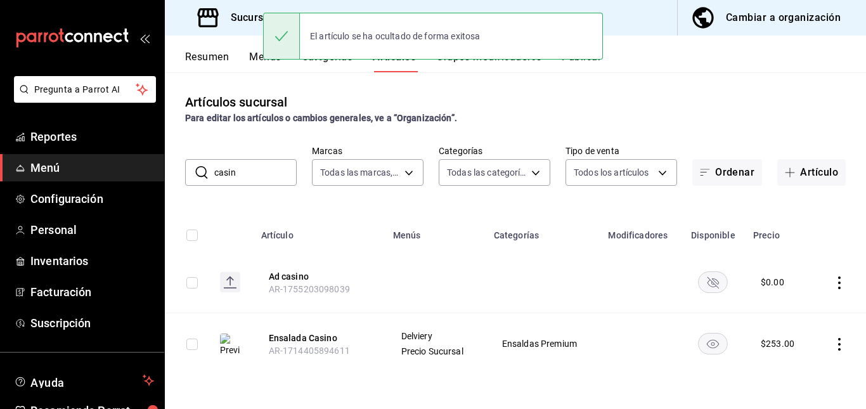
drag, startPoint x: 256, startPoint y: 157, endPoint x: 261, endPoint y: 164, distance: 8.6
click at [261, 164] on div "​ casin ​ Marcas Todas las marcas, Sin marca 3aa7178a-5c36-4a10-914b-422f329283…" at bounding box center [515, 165] width 701 height 41
click at [261, 164] on input "casin" at bounding box center [255, 172] width 82 height 25
type input "c"
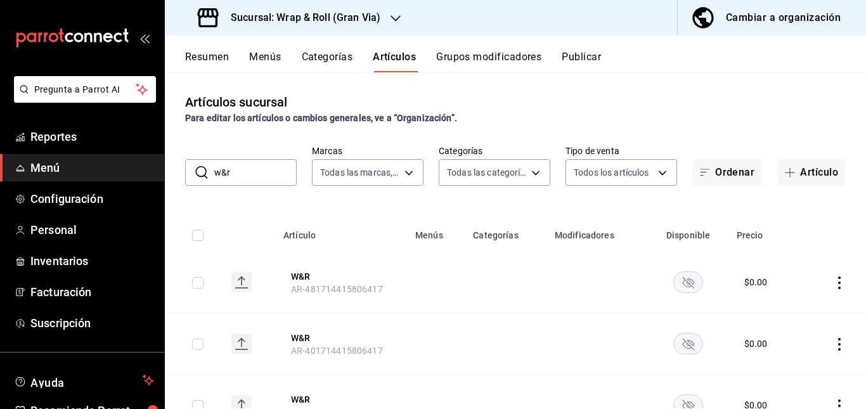
click at [408, 265] on td at bounding box center [437, 282] width 58 height 61
click at [255, 162] on input "w&r" at bounding box center [255, 172] width 82 height 25
type input "w"
click at [486, 303] on td at bounding box center [506, 282] width 82 height 61
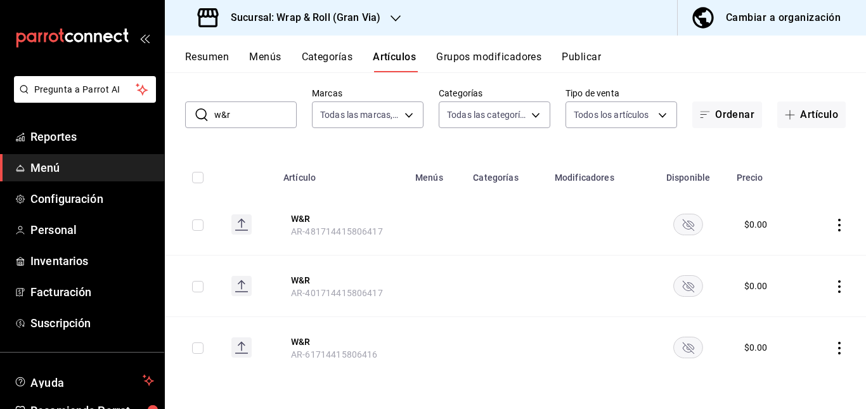
click at [674, 230] on rect "availability-product" at bounding box center [688, 224] width 29 height 21
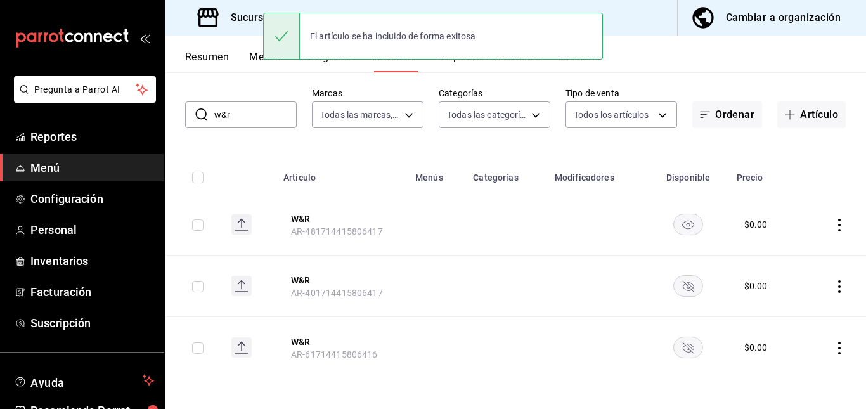
click at [680, 289] on rect "availability-product" at bounding box center [688, 285] width 29 height 21
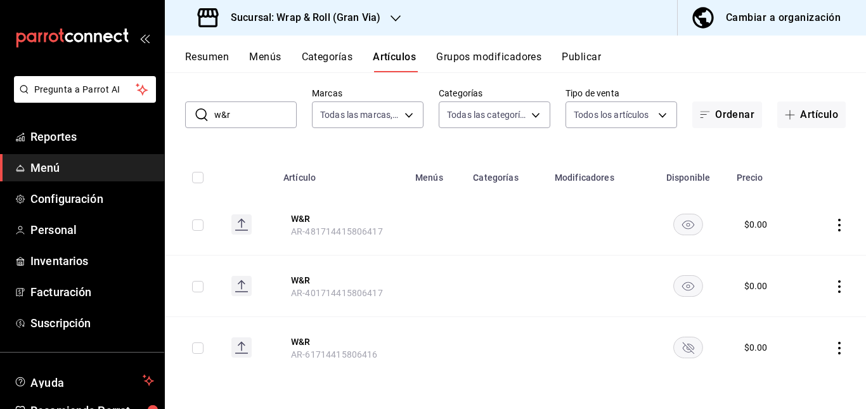
click at [677, 357] on rect "availability-product" at bounding box center [688, 347] width 29 height 21
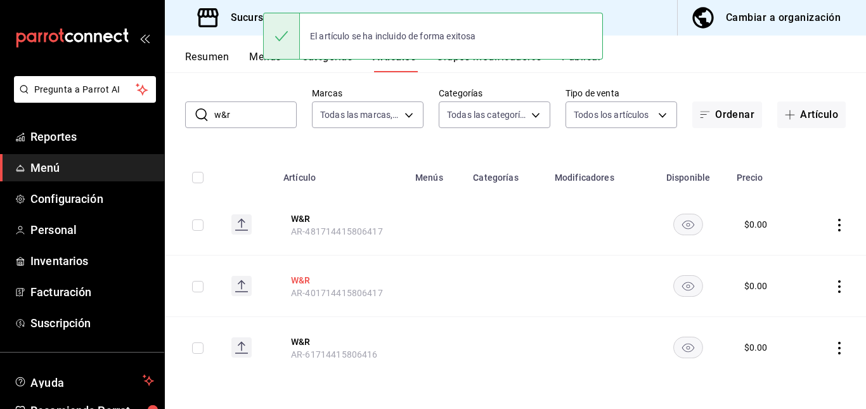
scroll to position [0, 0]
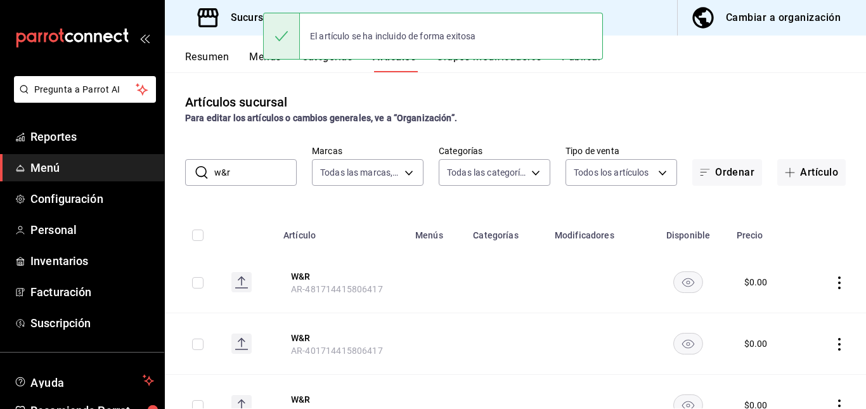
click at [259, 175] on input "w&r" at bounding box center [255, 172] width 82 height 25
type input "w"
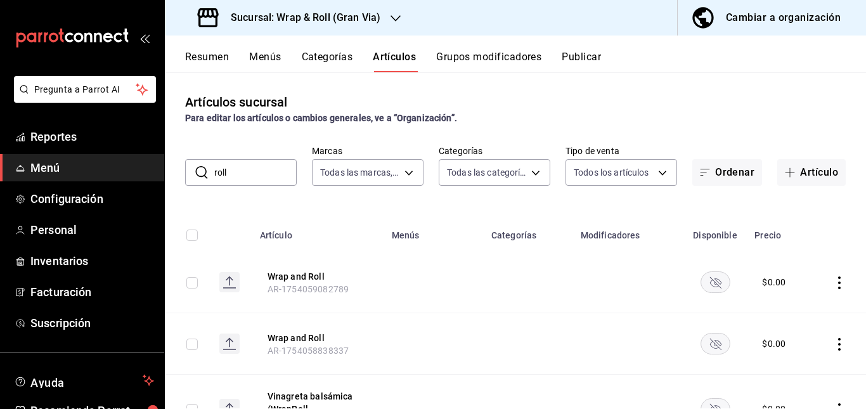
click at [473, 274] on td at bounding box center [434, 282] width 100 height 61
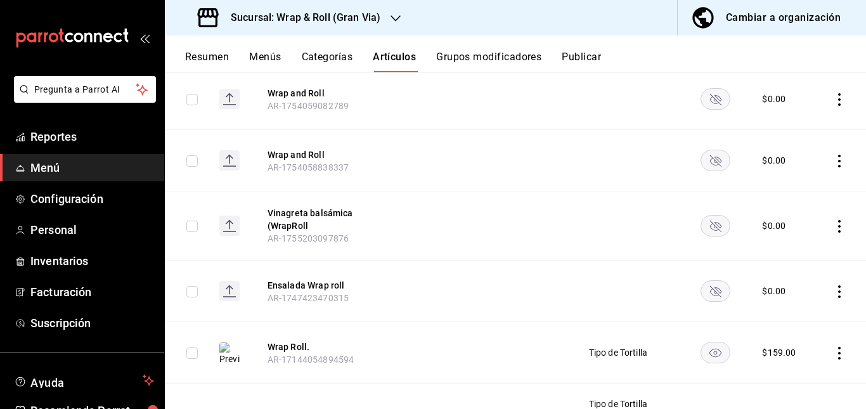
scroll to position [184, 0]
click at [700, 107] on icon "availability-product" at bounding box center [715, 98] width 30 height 22
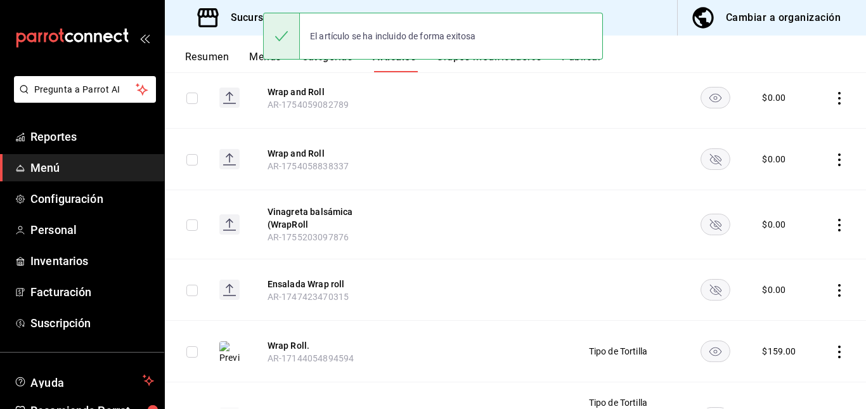
click at [704, 157] on rect "availability-product" at bounding box center [714, 158] width 29 height 21
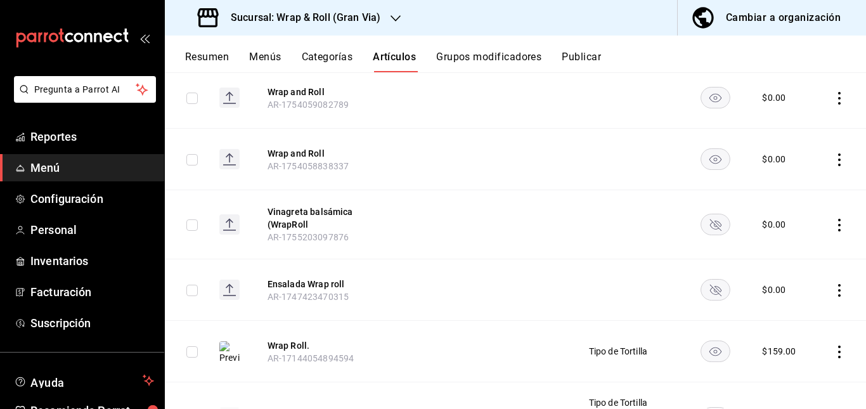
click at [714, 226] on rect "availability-product" at bounding box center [714, 224] width 29 height 21
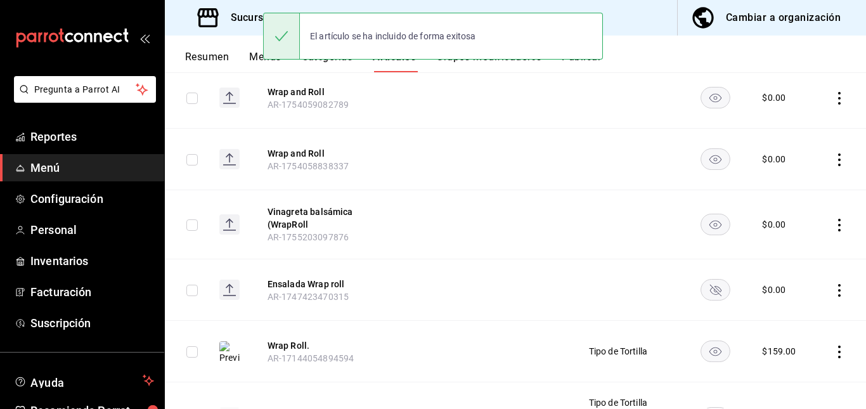
click at [714, 293] on rect "availability-product" at bounding box center [714, 289] width 29 height 21
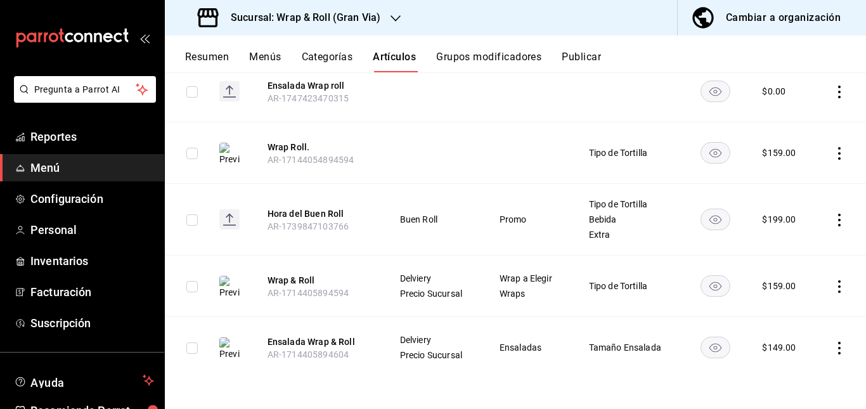
scroll to position [0, 0]
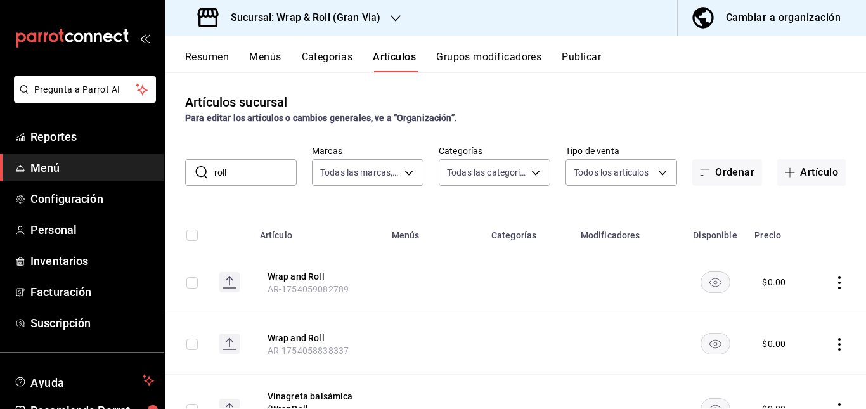
click at [269, 171] on input "roll" at bounding box center [255, 172] width 82 height 25
type input "r"
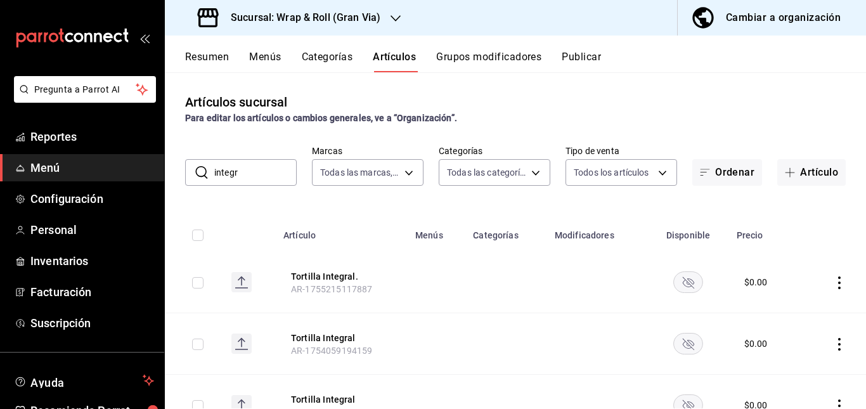
click at [506, 330] on td at bounding box center [506, 343] width 82 height 61
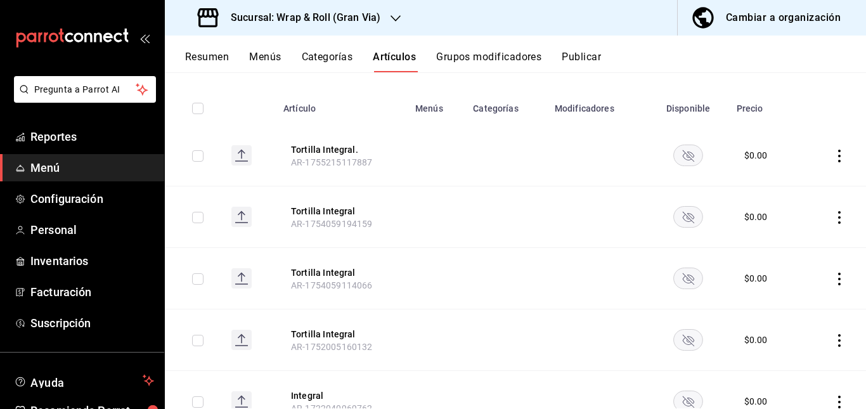
scroll to position [158, 0]
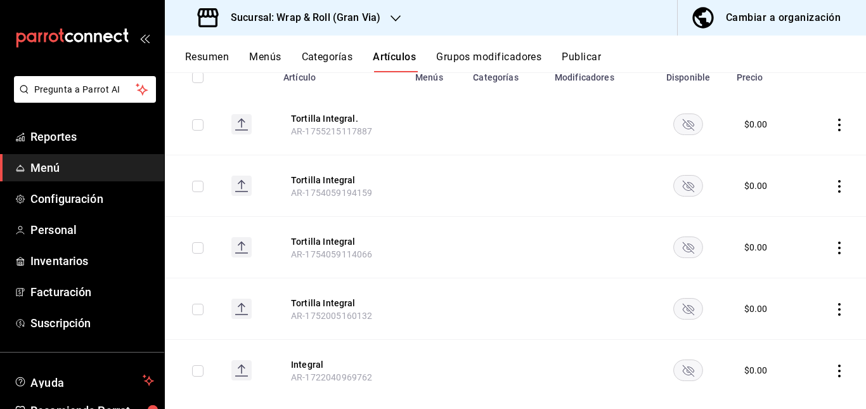
click at [675, 117] on rect "availability-product" at bounding box center [688, 123] width 29 height 21
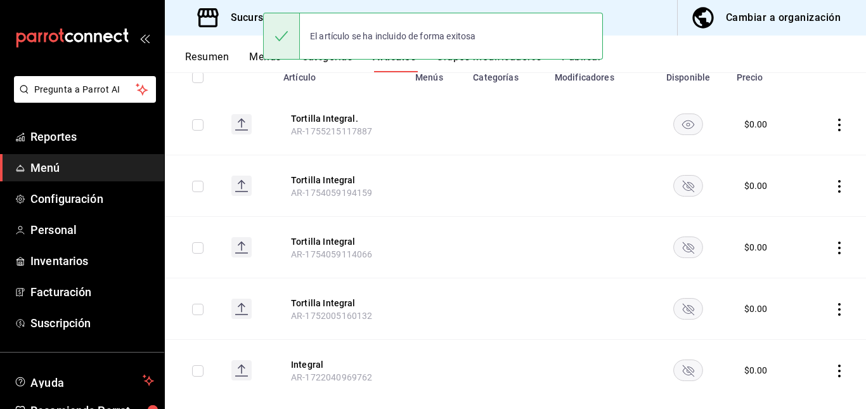
click at [683, 184] on icon "availability-product" at bounding box center [688, 186] width 11 height 11
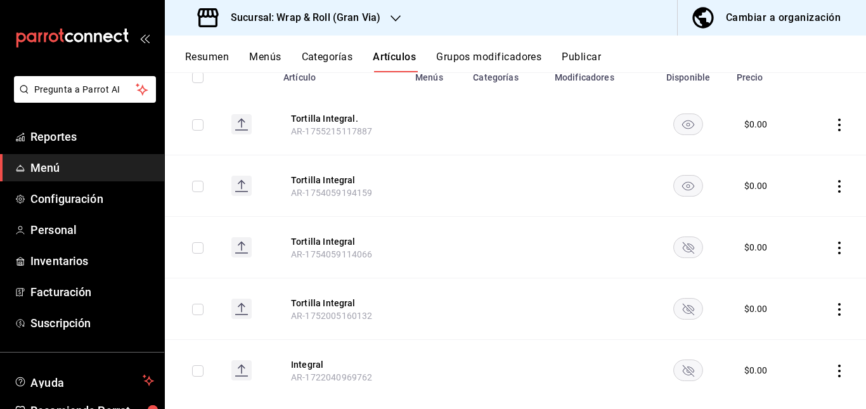
click at [678, 255] on rect "availability-product" at bounding box center [688, 246] width 29 height 21
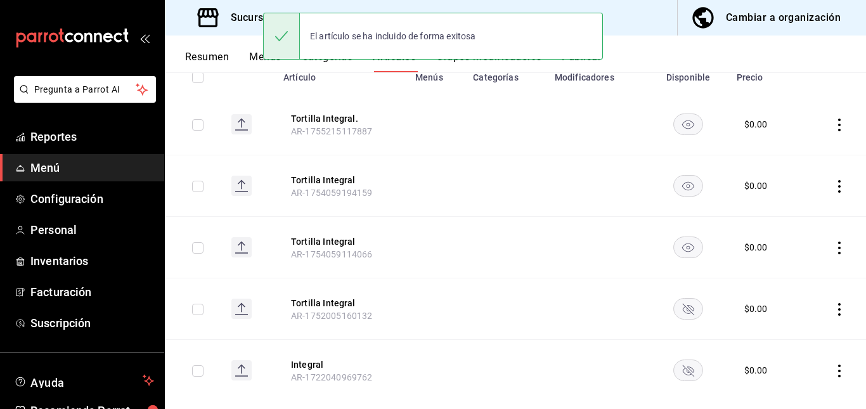
click at [676, 309] on rect "availability-product" at bounding box center [688, 308] width 29 height 21
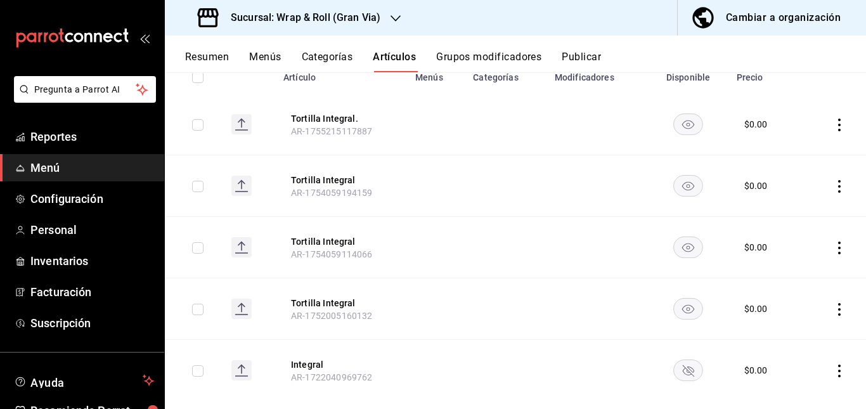
click at [674, 368] on rect "availability-product" at bounding box center [688, 369] width 29 height 21
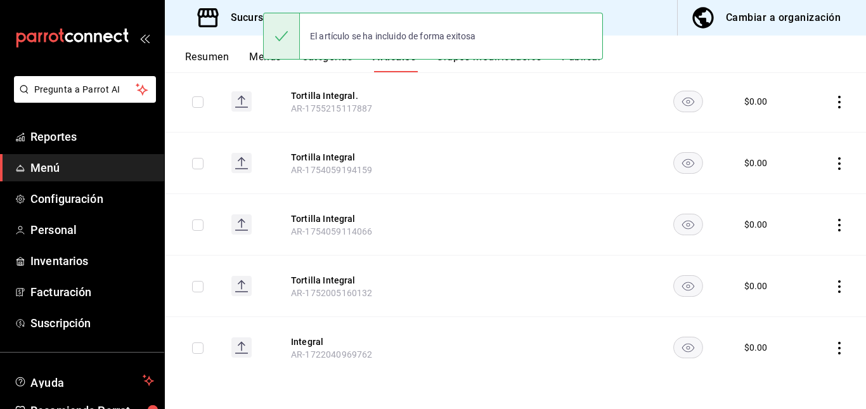
scroll to position [0, 0]
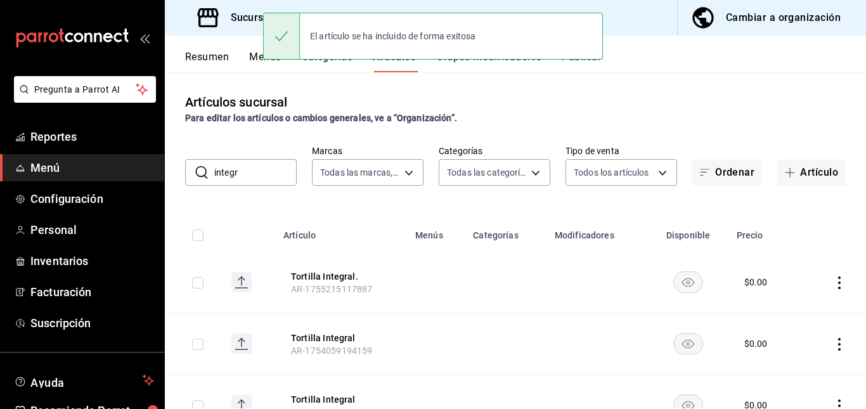
click at [267, 167] on input "integr" at bounding box center [255, 172] width 82 height 25
type input "i"
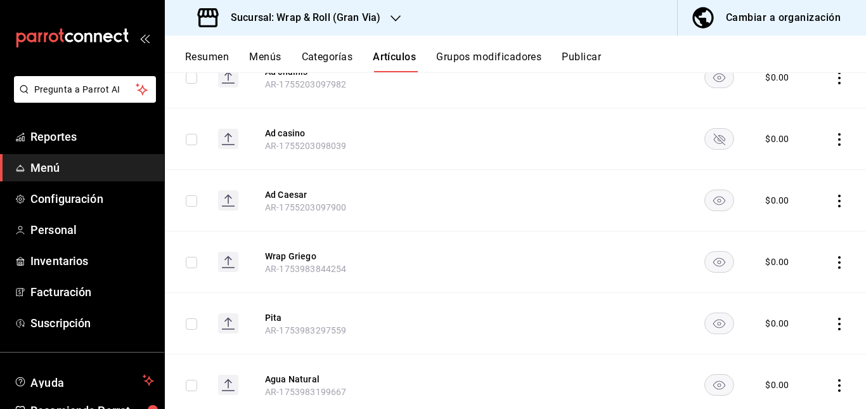
scroll to position [2579, 0]
click at [708, 129] on rect "availability-product" at bounding box center [719, 139] width 29 height 21
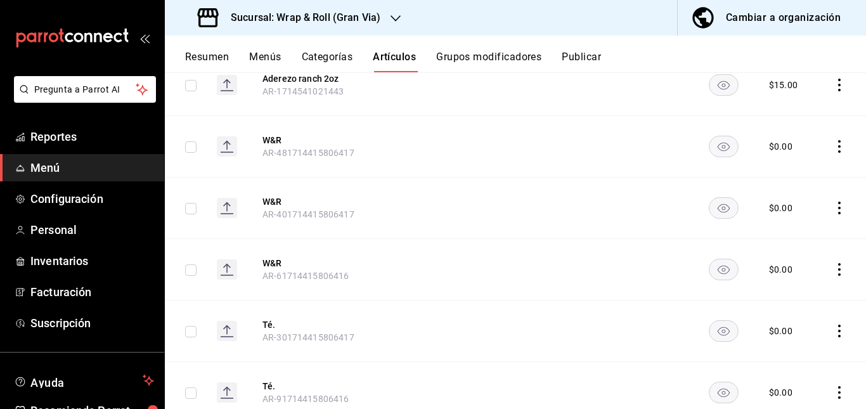
scroll to position [9405, 0]
click at [581, 53] on button "Publicar" at bounding box center [581, 62] width 39 height 22
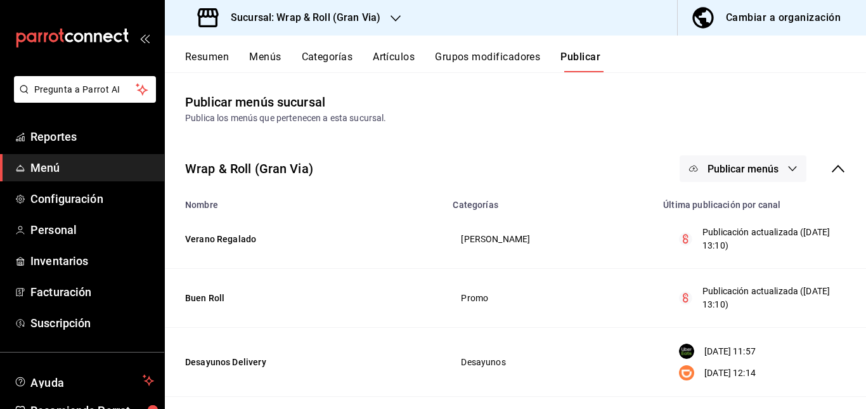
click at [723, 162] on button "Publicar menús" at bounding box center [742, 168] width 127 height 27
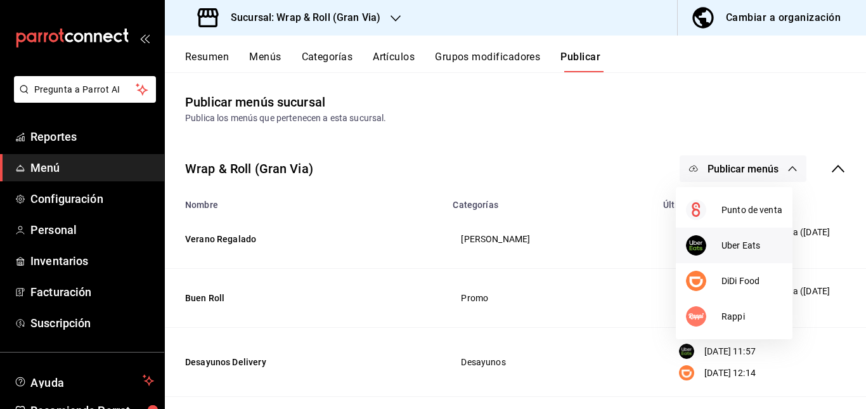
click at [727, 241] on span "Uber Eats" at bounding box center [751, 245] width 61 height 13
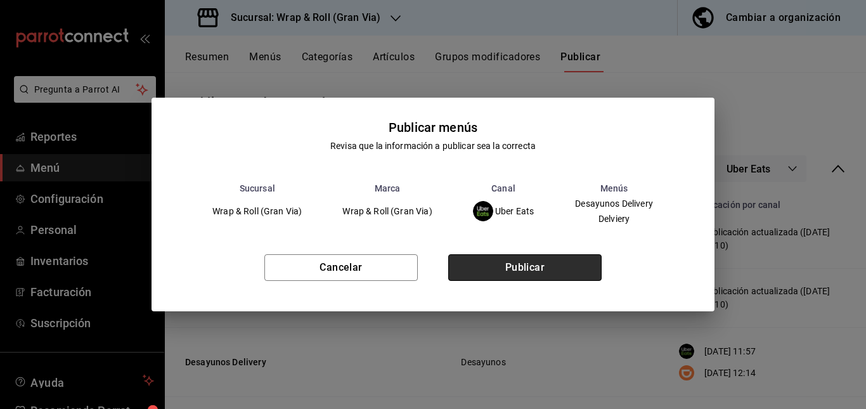
click at [570, 262] on button "Publicar" at bounding box center [524, 267] width 153 height 27
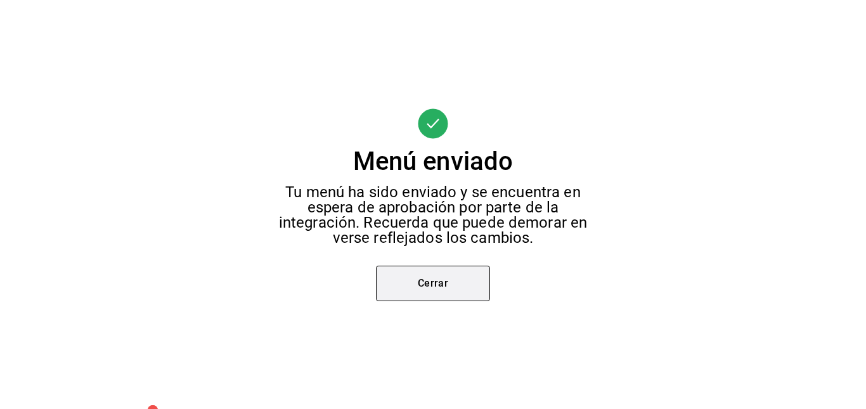
click at [451, 295] on button "Cerrar" at bounding box center [433, 283] width 114 height 35
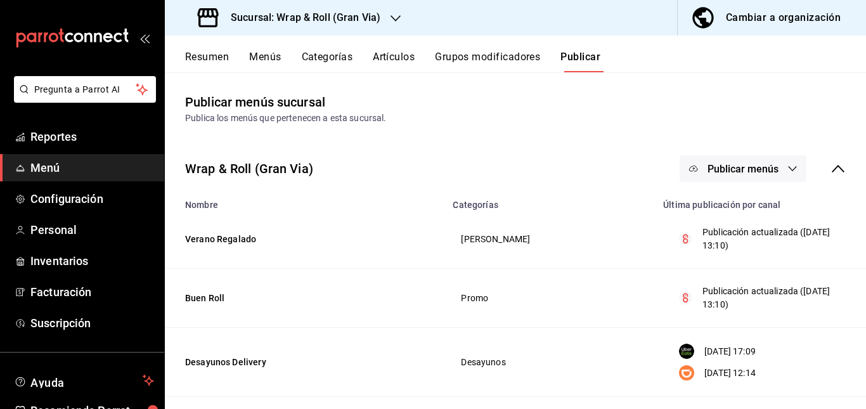
click at [760, 159] on button "Publicar menús" at bounding box center [742, 168] width 127 height 27
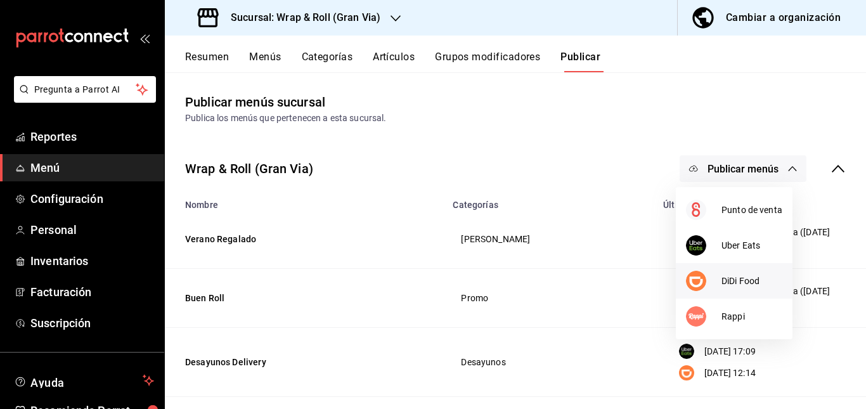
click at [732, 284] on span "DiDi Food" at bounding box center [751, 280] width 61 height 13
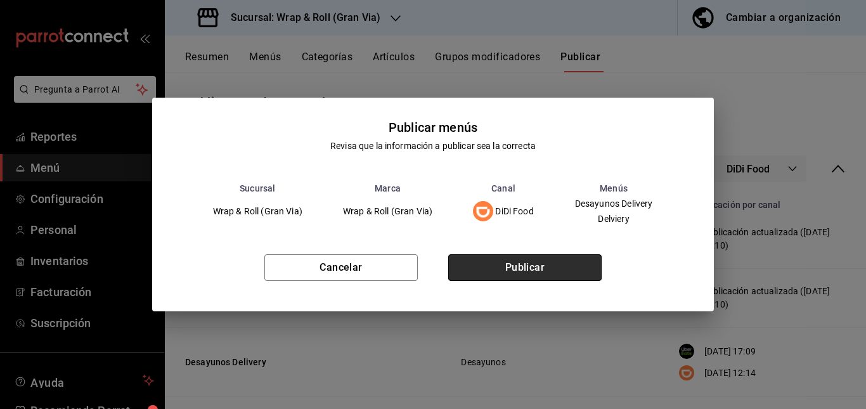
click at [563, 257] on button "Publicar" at bounding box center [524, 267] width 153 height 27
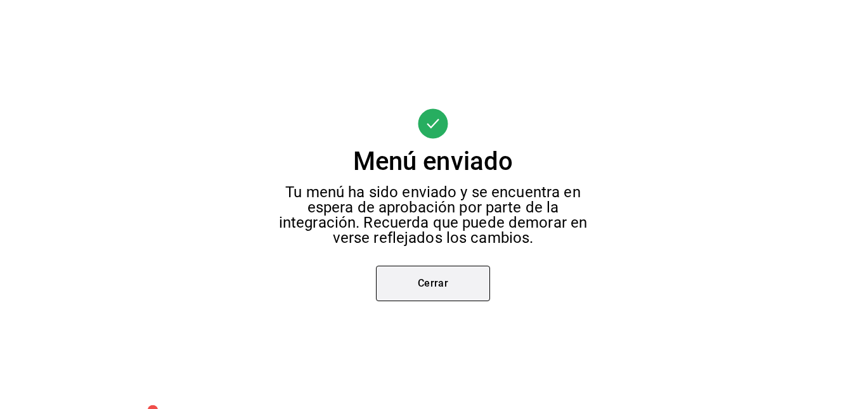
click at [443, 292] on button "Cerrar" at bounding box center [433, 283] width 114 height 35
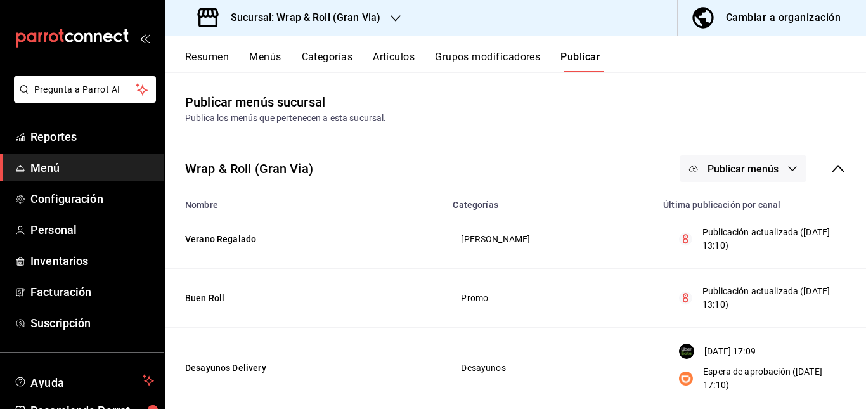
click at [754, 164] on span "Publicar menús" at bounding box center [742, 169] width 71 height 12
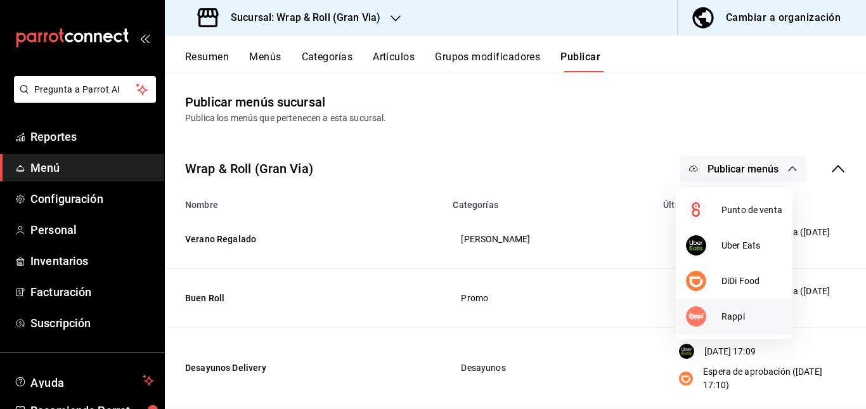
click at [730, 305] on li "Rappi" at bounding box center [734, 316] width 117 height 35
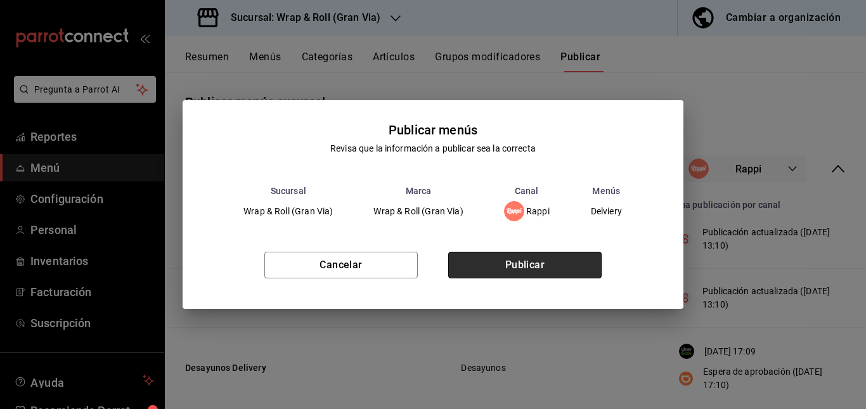
click at [570, 264] on button "Publicar" at bounding box center [524, 265] width 153 height 27
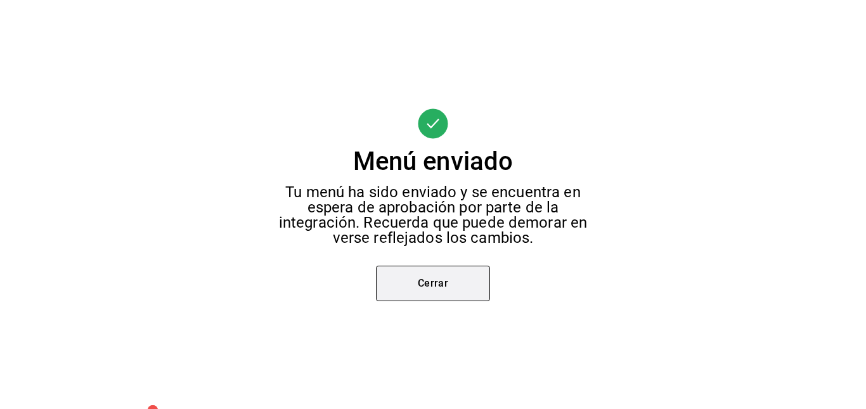
click at [447, 290] on button "Cerrar" at bounding box center [433, 283] width 114 height 35
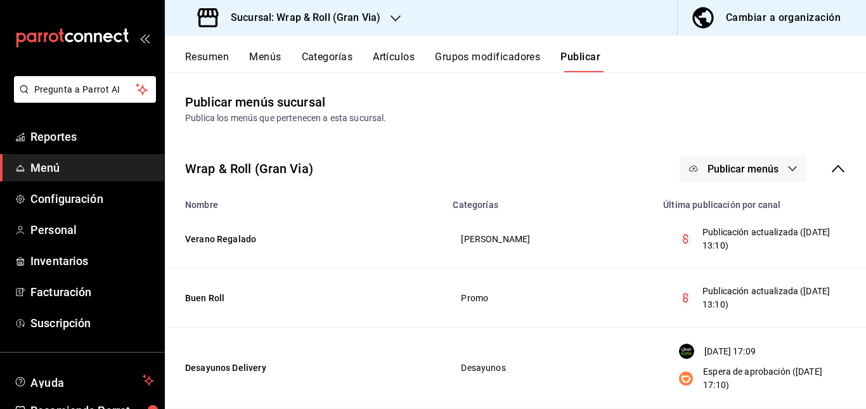
click at [469, 122] on div "Publica los menús que pertenecen a esta sucursal." at bounding box center [515, 118] width 660 height 13
click at [390, 18] on icon "button" at bounding box center [395, 18] width 10 height 10
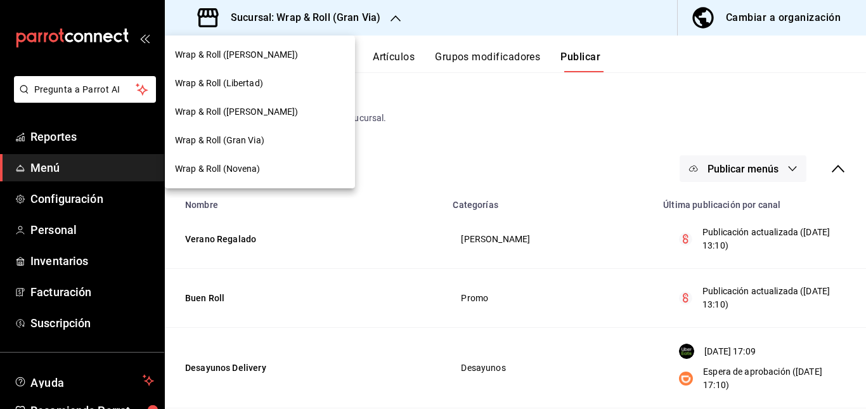
click at [274, 168] on div "Wrap & Roll (Novena)" at bounding box center [260, 168] width 170 height 13
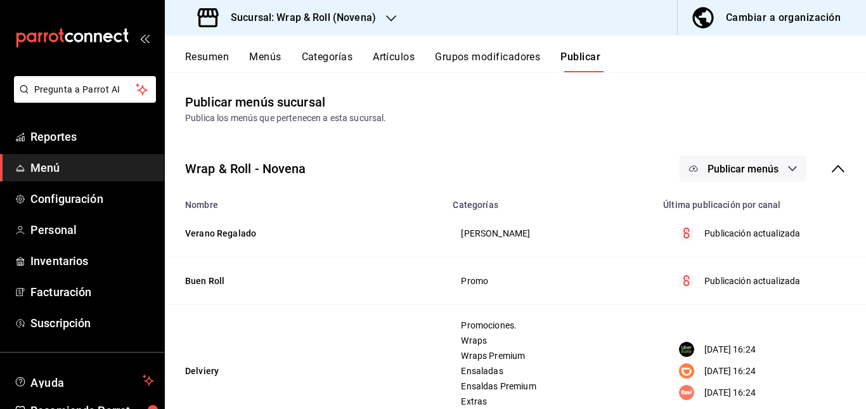
click at [393, 54] on button "Artículos" at bounding box center [394, 62] width 42 height 22
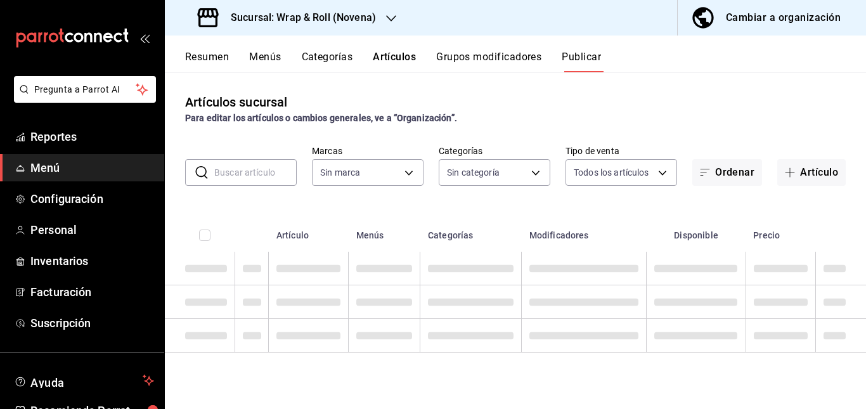
type input "afcd3b4f-326a-4de4-a2d9-8499e3398868"
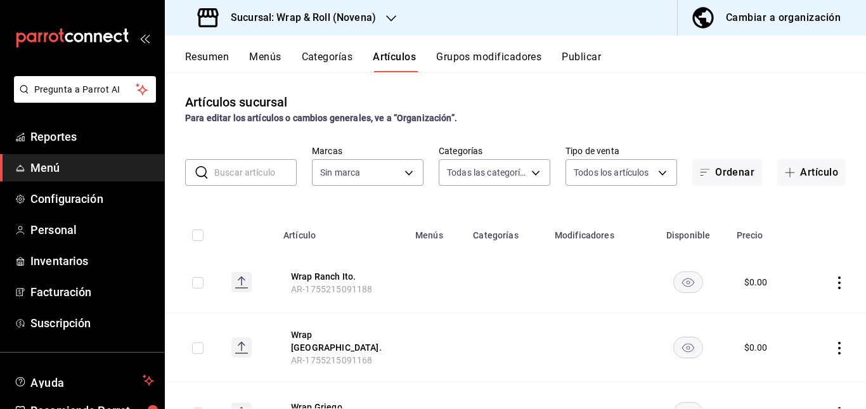
type input "bb5113f6-bc59-440f-b0da-377f5ac0c600,06439ccc-8e69-44a2-9cae-fbbf011c120b,964bf…"
click at [273, 176] on input "text" at bounding box center [255, 172] width 82 height 25
type input "afcd3b4f-326a-4de4-a2d9-8499e3398868"
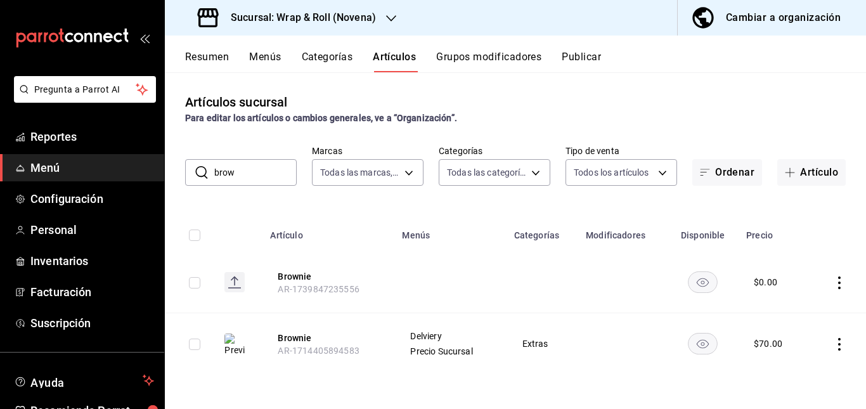
click at [397, 297] on td at bounding box center [450, 282] width 112 height 61
click at [703, 284] on icon "availability-product" at bounding box center [703, 282] width 12 height 9
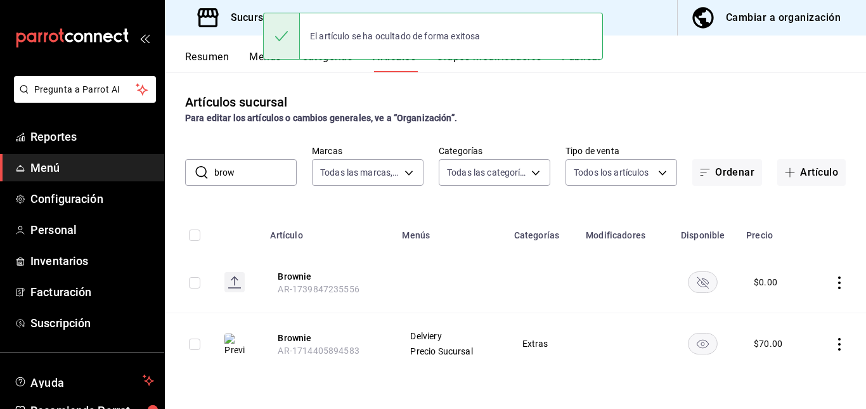
click at [261, 165] on input "brow" at bounding box center [255, 172] width 82 height 25
type input "b"
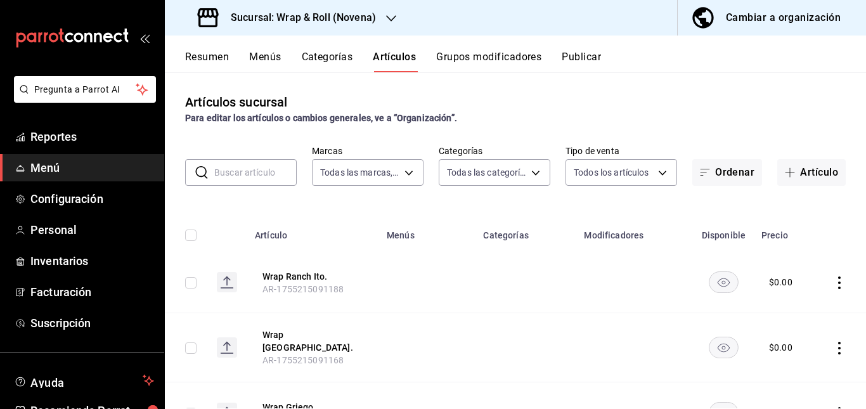
click at [213, 58] on button "Resumen" at bounding box center [207, 62] width 44 height 22
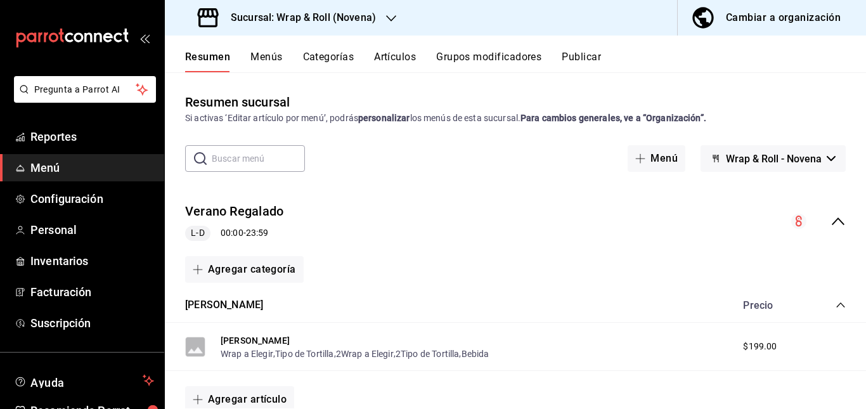
click at [449, 231] on div "Verano Regalado L-D 00:00 - 23:59" at bounding box center [515, 221] width 701 height 59
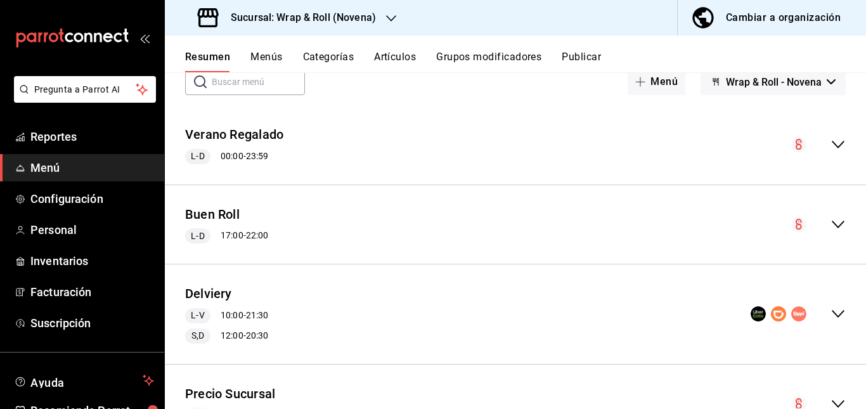
scroll to position [138, 0]
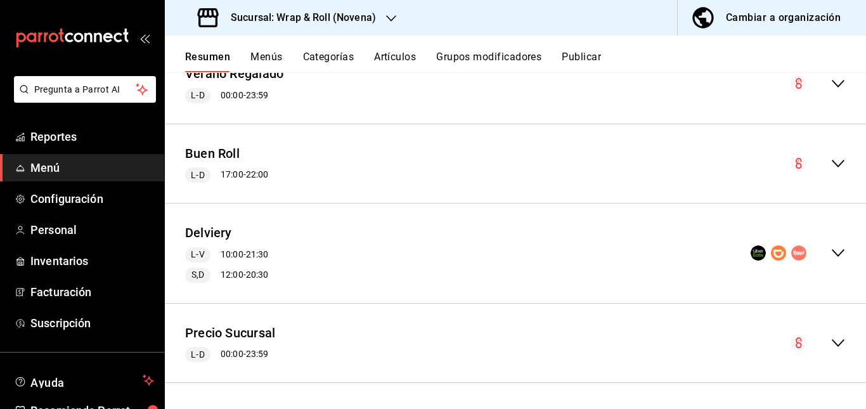
click at [401, 241] on div "Delviery L-V 10:00 - 21:30 S,D 12:00 - 20:30" at bounding box center [515, 253] width 701 height 79
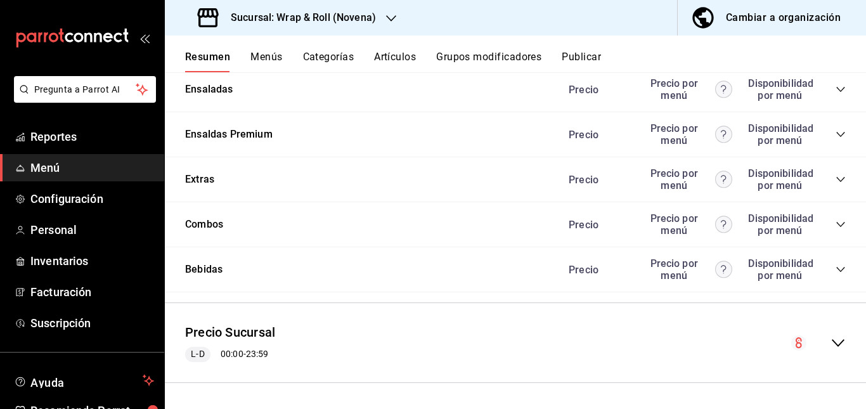
scroll to position [1238, 0]
click at [835, 94] on icon "collapse-category-row" at bounding box center [840, 89] width 10 height 10
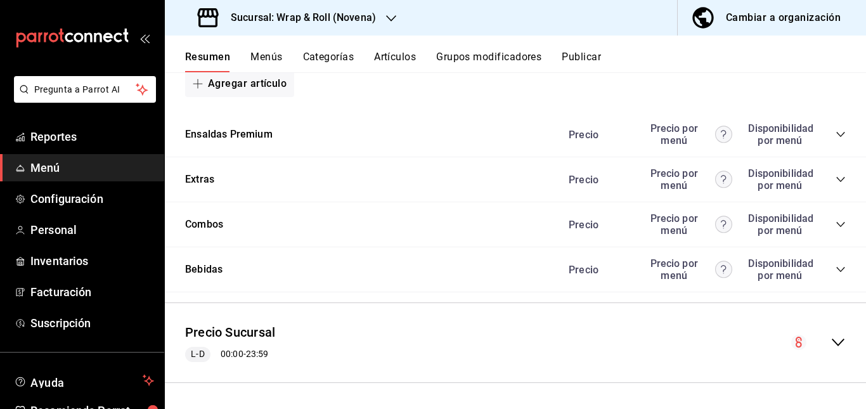
scroll to position [1832, 0]
click at [835, 134] on icon "collapse-category-row" at bounding box center [840, 134] width 10 height 10
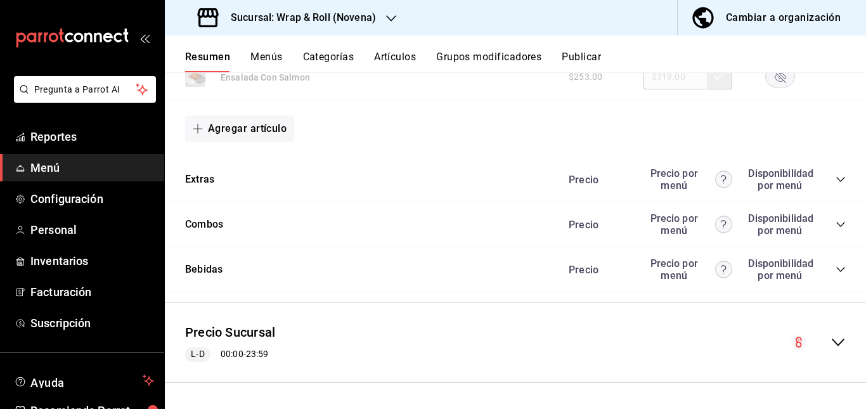
scroll to position [2027, 0]
click at [835, 177] on icon "collapse-category-row" at bounding box center [840, 179] width 10 height 10
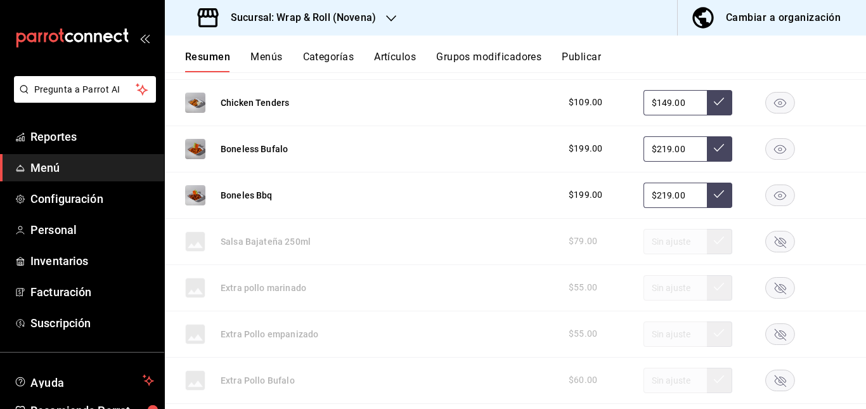
scroll to position [2217, 0]
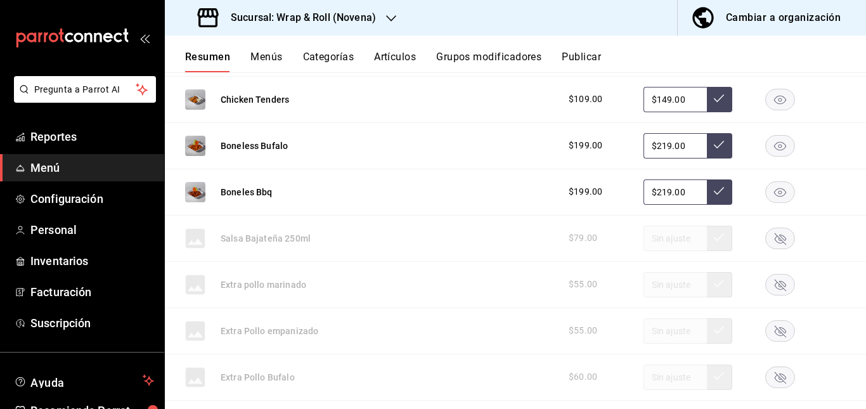
click at [766, 17] on rect "button" at bounding box center [780, 6] width 29 height 21
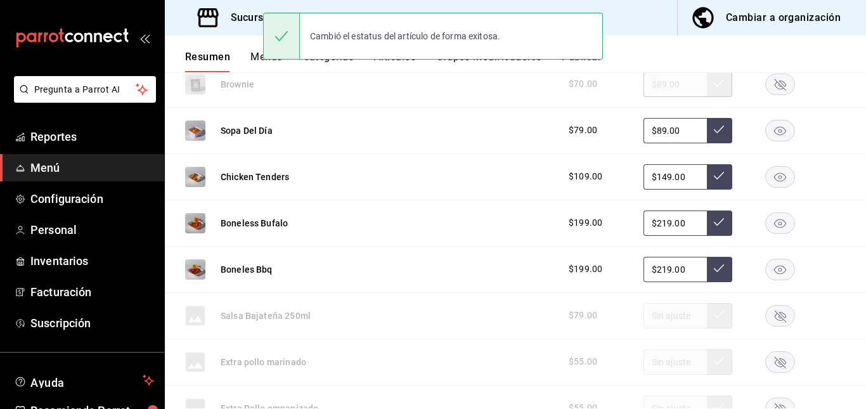
scroll to position [2137, 0]
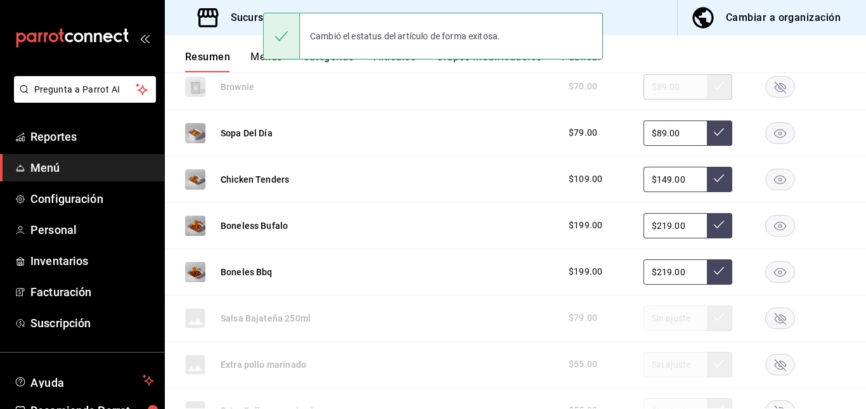
click at [588, 64] on button "Publicar" at bounding box center [581, 62] width 39 height 22
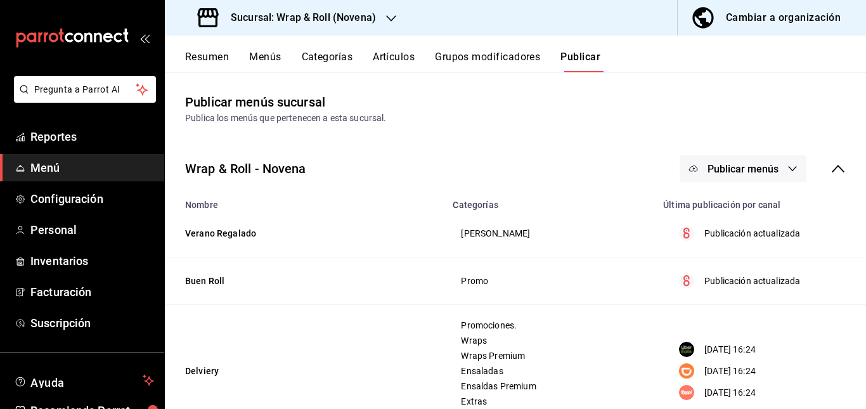
click at [757, 160] on button "Publicar menús" at bounding box center [742, 168] width 127 height 27
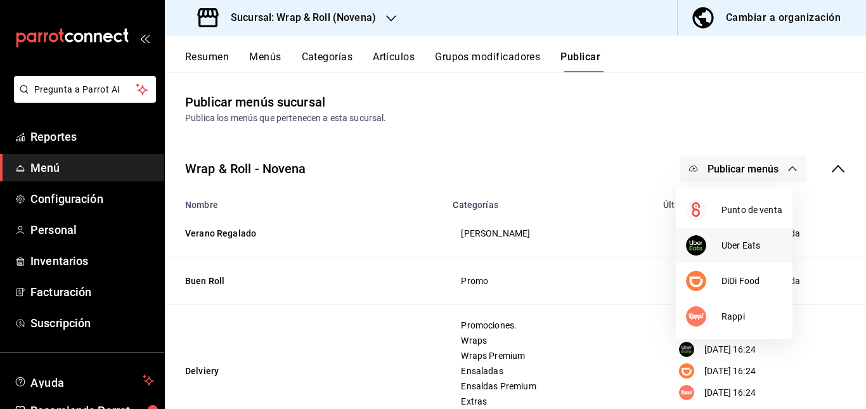
click at [719, 254] on div at bounding box center [703, 245] width 35 height 20
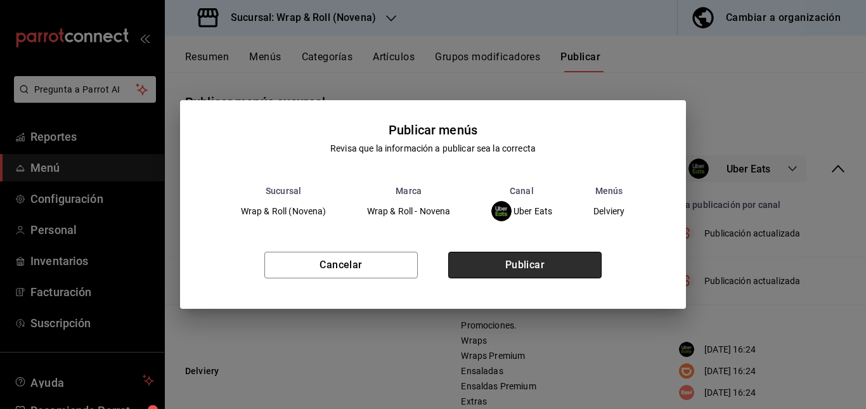
click at [541, 270] on button "Publicar" at bounding box center [524, 265] width 153 height 27
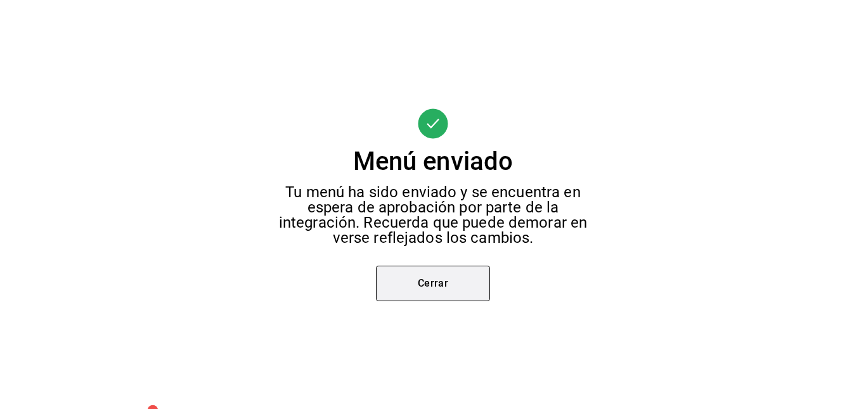
click at [443, 284] on button "Cerrar" at bounding box center [433, 283] width 114 height 35
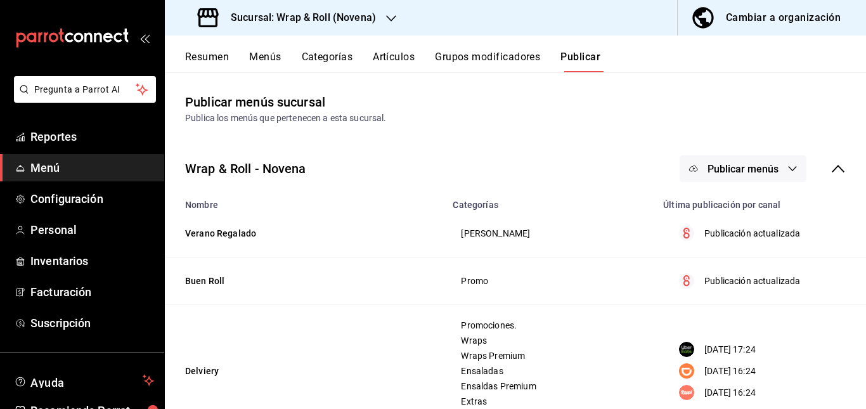
click at [766, 178] on button "Publicar menús" at bounding box center [742, 168] width 127 height 27
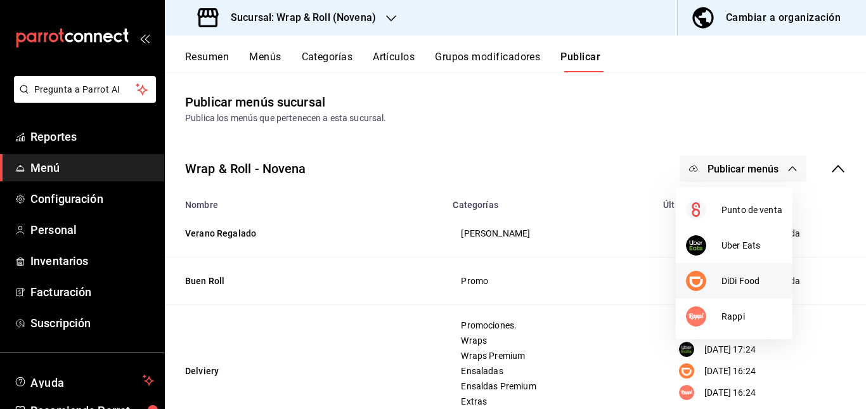
click at [720, 273] on div at bounding box center [703, 281] width 35 height 20
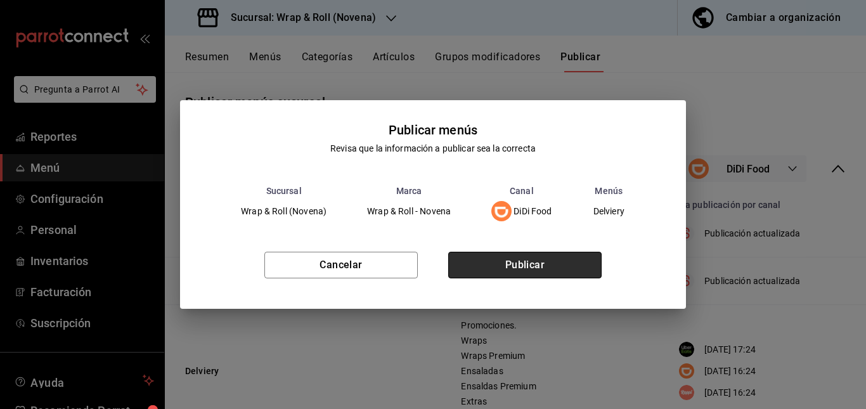
click at [556, 254] on button "Publicar" at bounding box center [524, 265] width 153 height 27
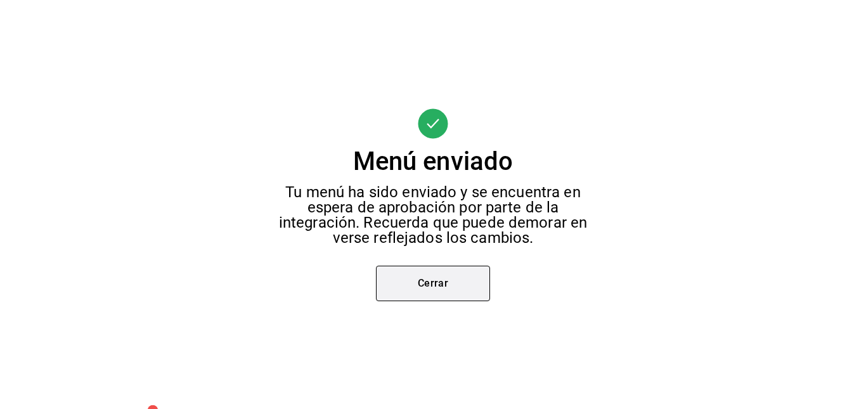
click at [430, 283] on button "Cerrar" at bounding box center [433, 283] width 114 height 35
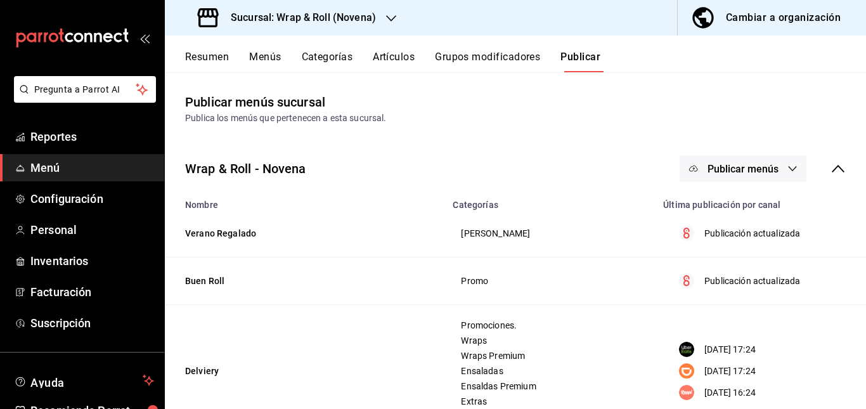
click at [748, 175] on button "Publicar menús" at bounding box center [742, 168] width 127 height 27
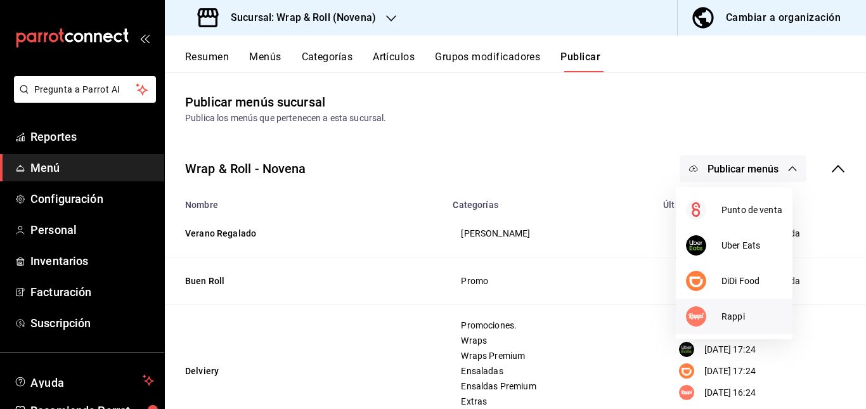
click at [721, 312] on span "Rappi" at bounding box center [751, 316] width 61 height 13
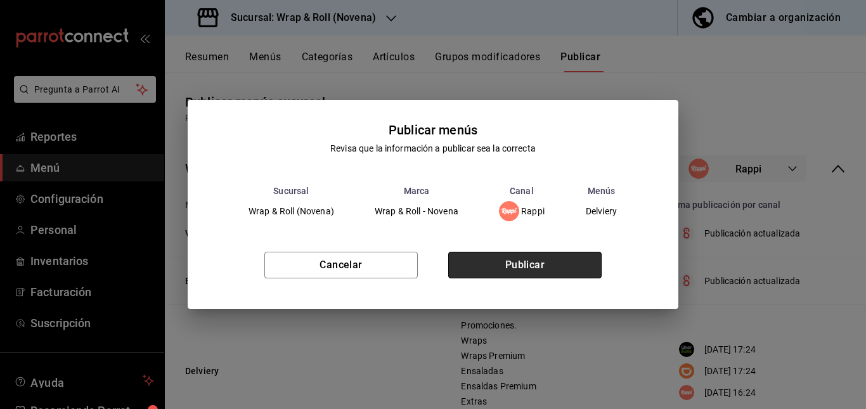
click at [586, 265] on button "Publicar" at bounding box center [524, 265] width 153 height 27
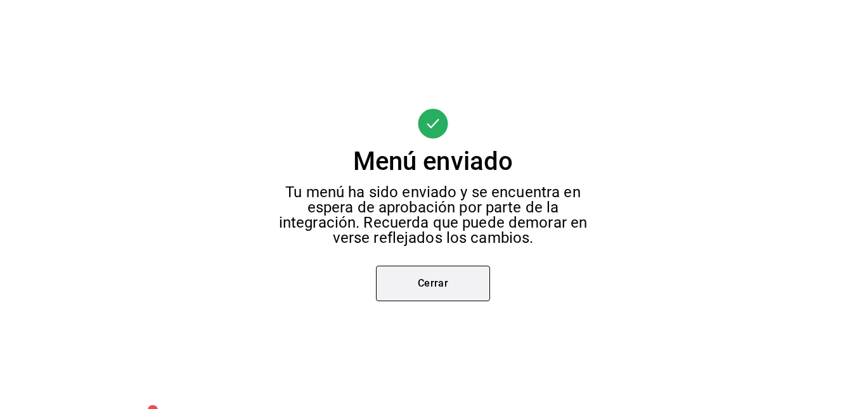
click at [437, 288] on button "Cerrar" at bounding box center [433, 283] width 114 height 35
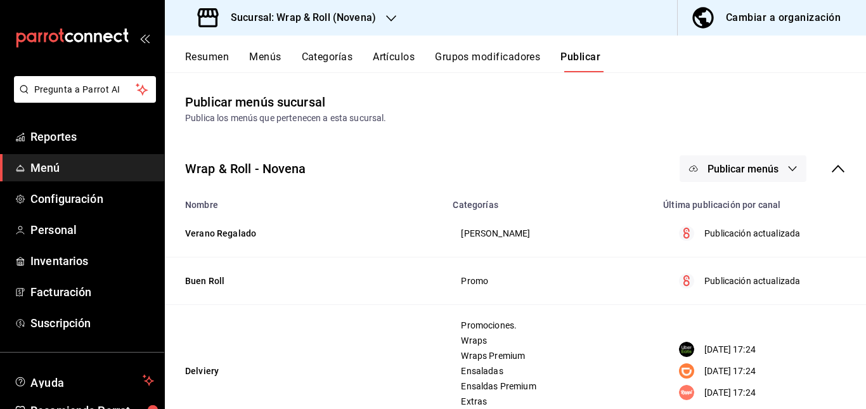
click at [308, 176] on div "Wrap & Roll - Novena Publicar menús" at bounding box center [515, 168] width 701 height 47
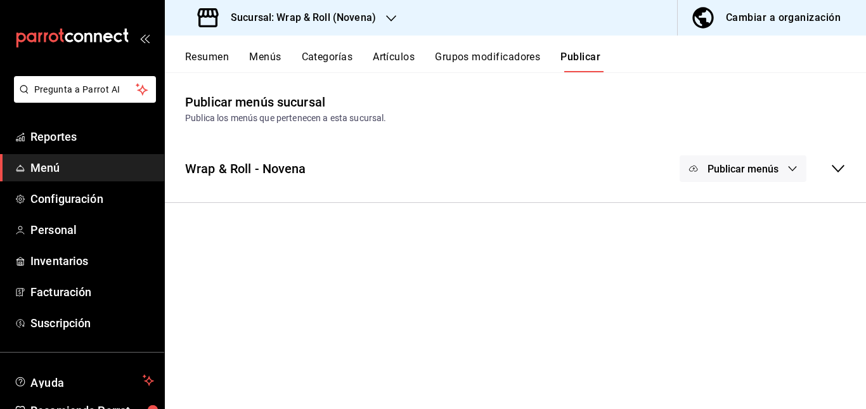
click at [308, 176] on div "Wrap & Roll - Novena Publicar menús" at bounding box center [515, 168] width 701 height 47
